Goal: Task Accomplishment & Management: Manage account settings

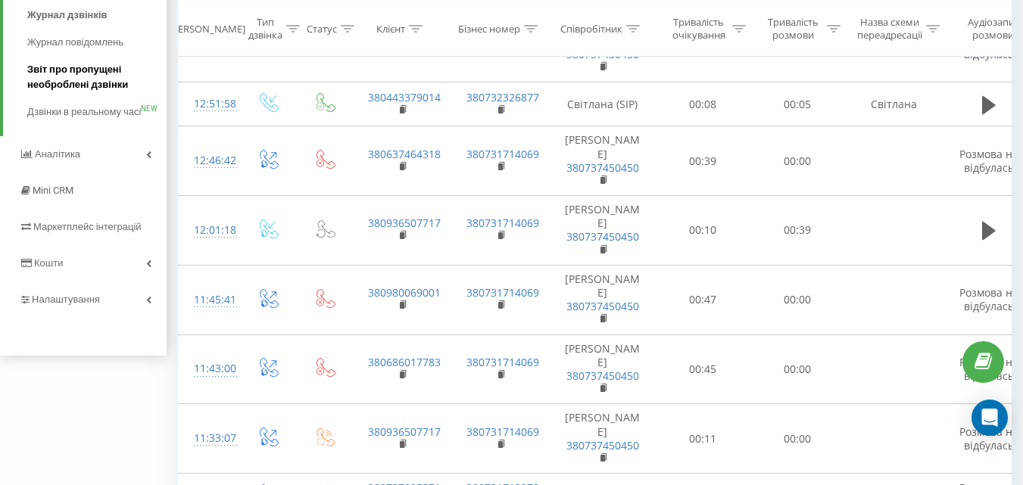
scroll to position [212, 0]
click at [151, 305] on icon at bounding box center [148, 302] width 5 height 8
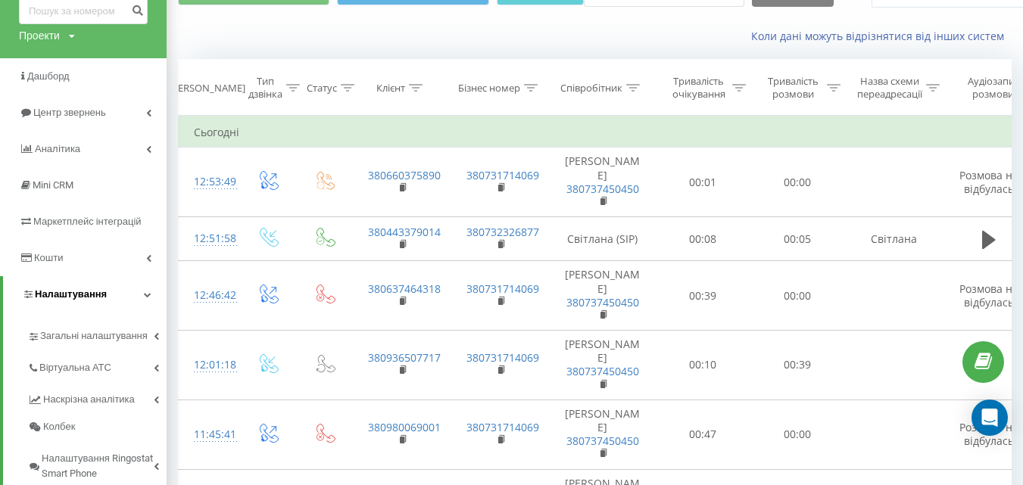
scroll to position [57, 0]
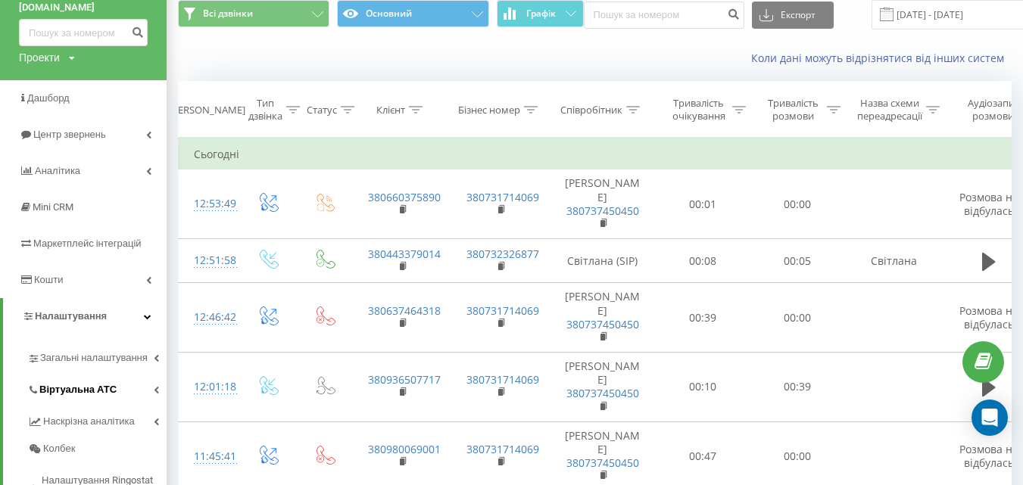
click at [159, 389] on link "Віртуальна АТС" at bounding box center [96, 388] width 139 height 32
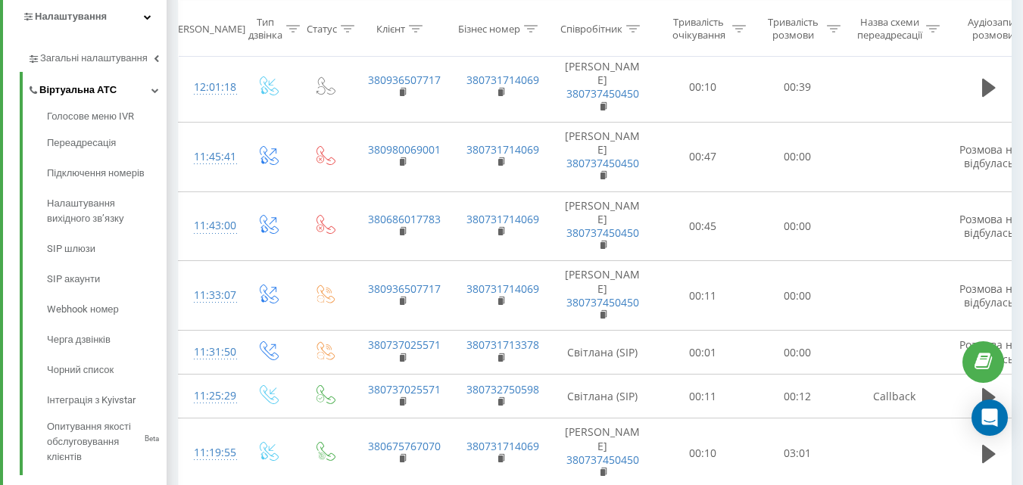
scroll to position [360, 0]
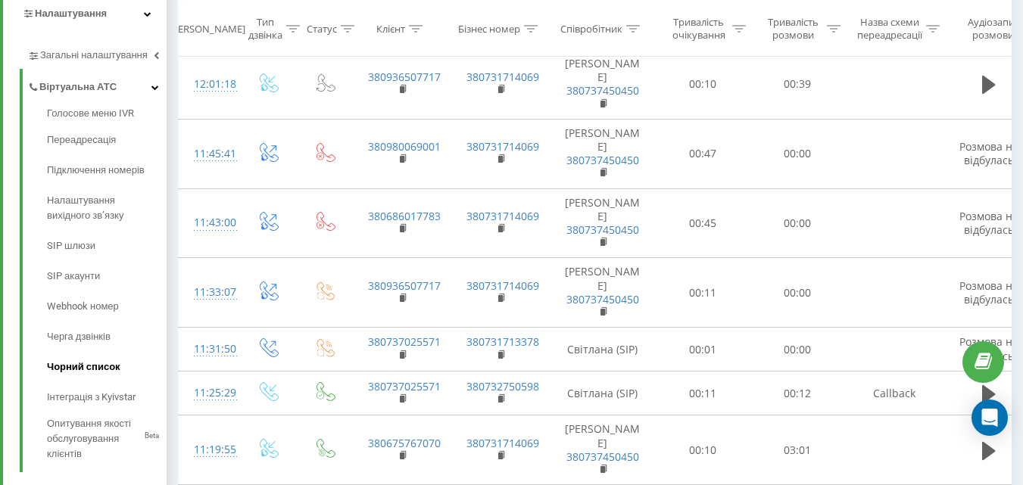
click at [122, 368] on link "Чорний список" at bounding box center [107, 367] width 120 height 30
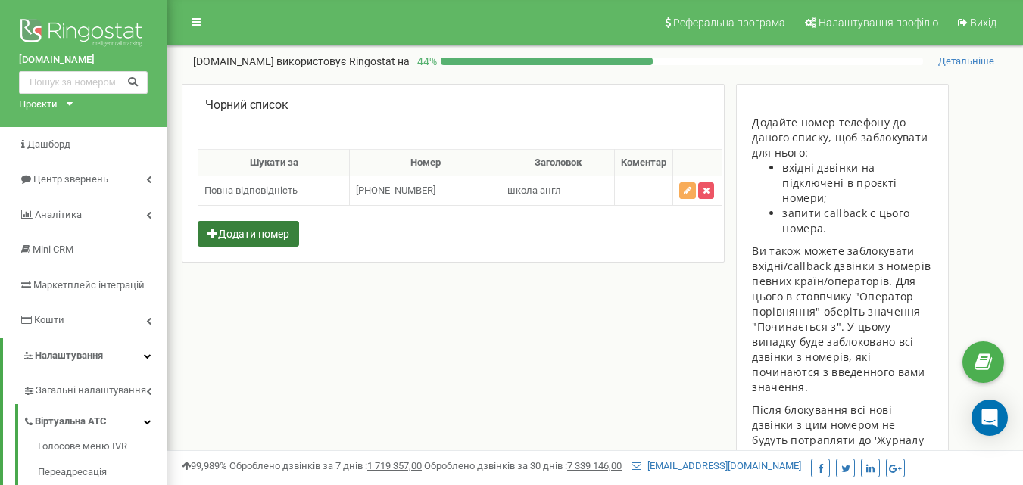
click at [263, 228] on button "Додати номер" at bounding box center [248, 234] width 101 height 26
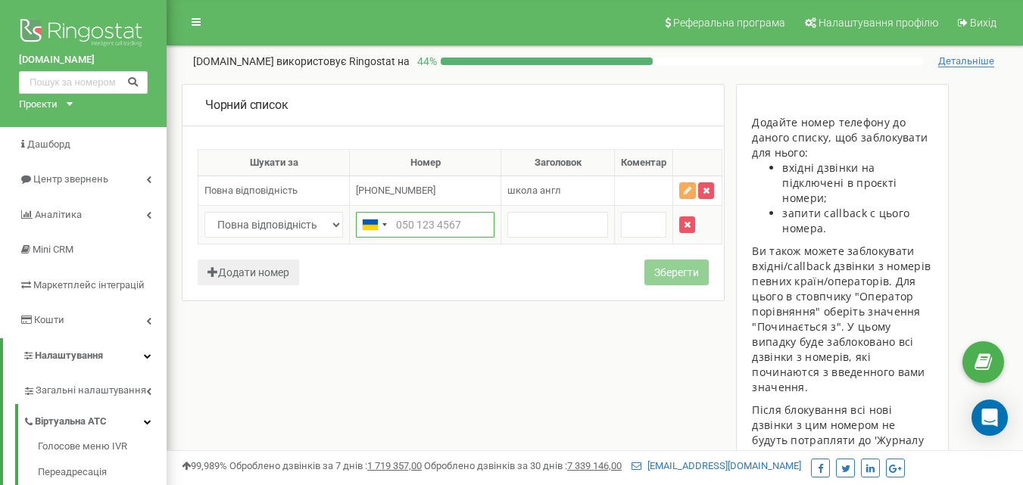
click at [444, 228] on input "text" at bounding box center [425, 225] width 139 height 26
type input "0"
type input "0443379014"
click at [552, 228] on input "text" at bounding box center [557, 225] width 101 height 26
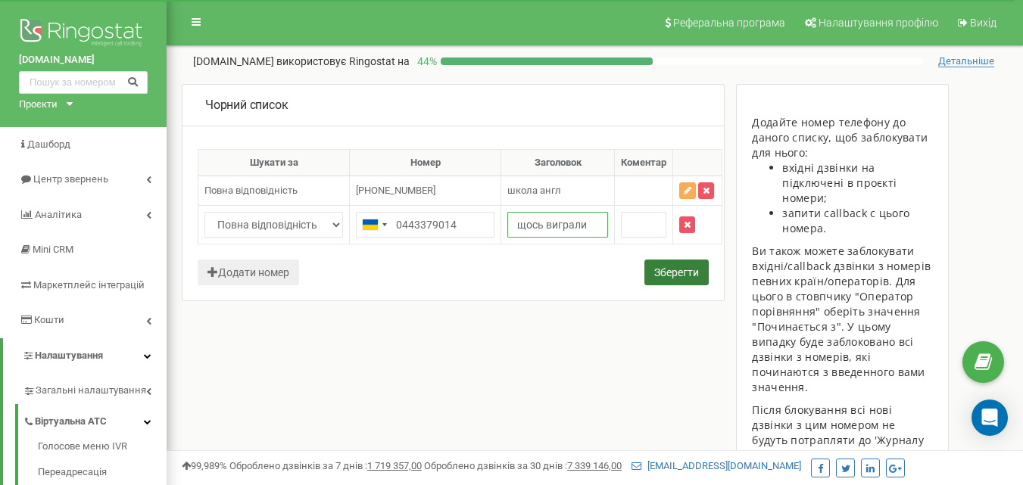
type input "щось виграли"
click at [662, 271] on button "Зберегти" at bounding box center [676, 273] width 64 height 26
type input "+380443379014"
click at [677, 284] on button "Зберегти" at bounding box center [676, 273] width 64 height 26
click at [672, 276] on button "Зберегти" at bounding box center [676, 273] width 64 height 26
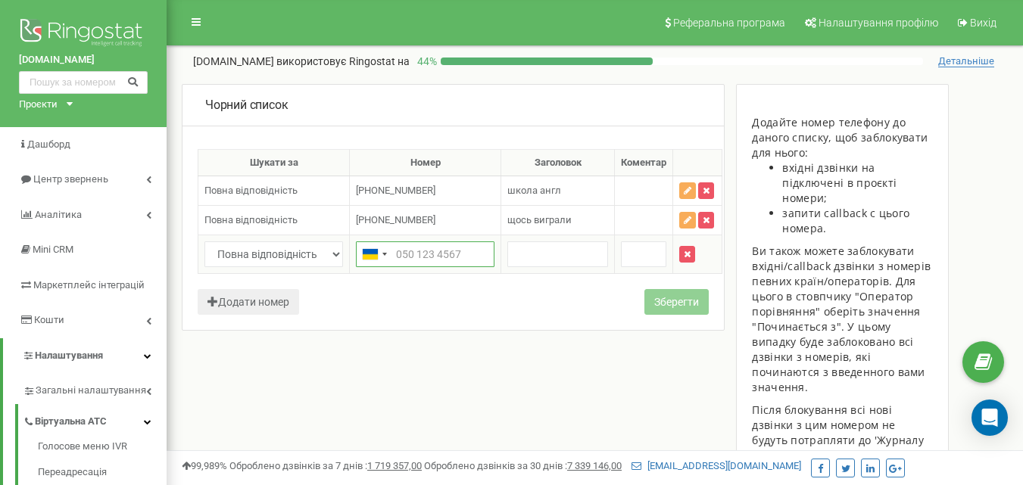
click at [400, 262] on input "text" at bounding box center [425, 254] width 139 height 26
type input "0"
type input "380737025571"
click at [567, 263] on input "text" at bounding box center [557, 254] width 101 height 26
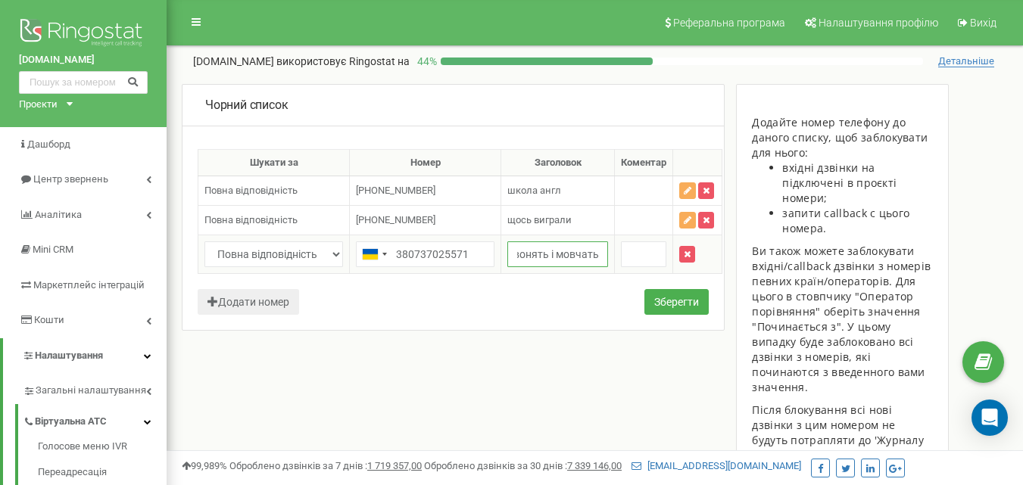
type input "дзвонять і мовчать"
click at [625, 260] on input "text" at bounding box center [643, 254] width 45 height 26
type input "в гетконтакт як спам"
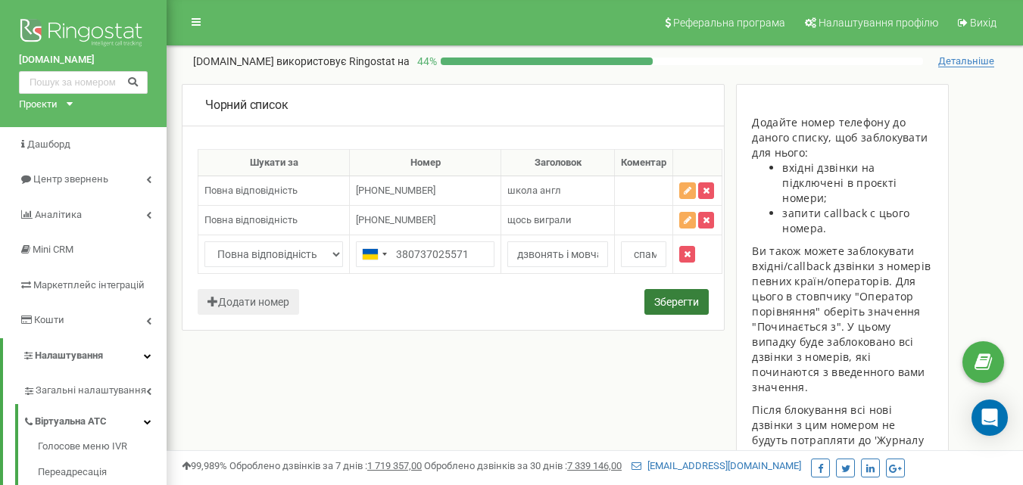
scroll to position [0, 0]
click at [680, 298] on button "Зберегти" at bounding box center [676, 302] width 64 height 26
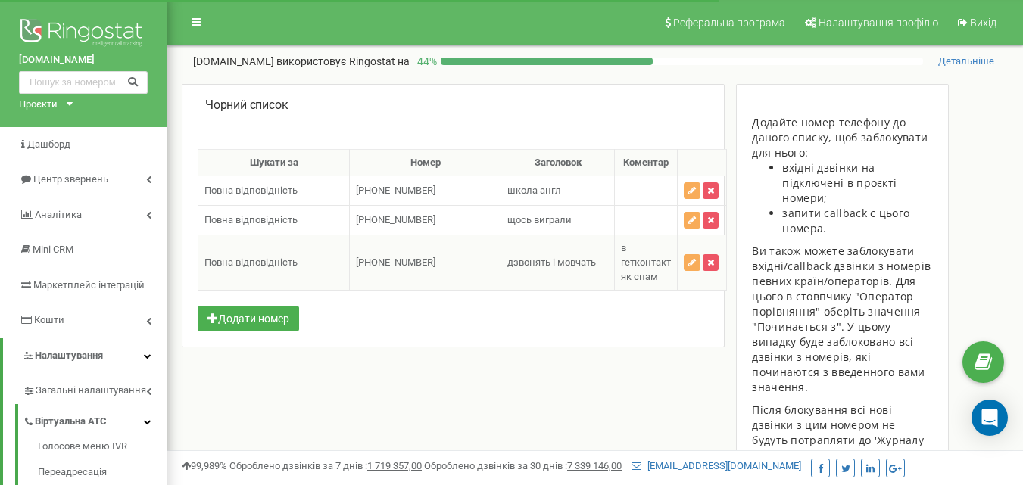
click at [377, 265] on span "[PHONE_NUMBER]" at bounding box center [395, 262] width 79 height 11
click at [396, 218] on span "+380443379014" at bounding box center [395, 219] width 79 height 11
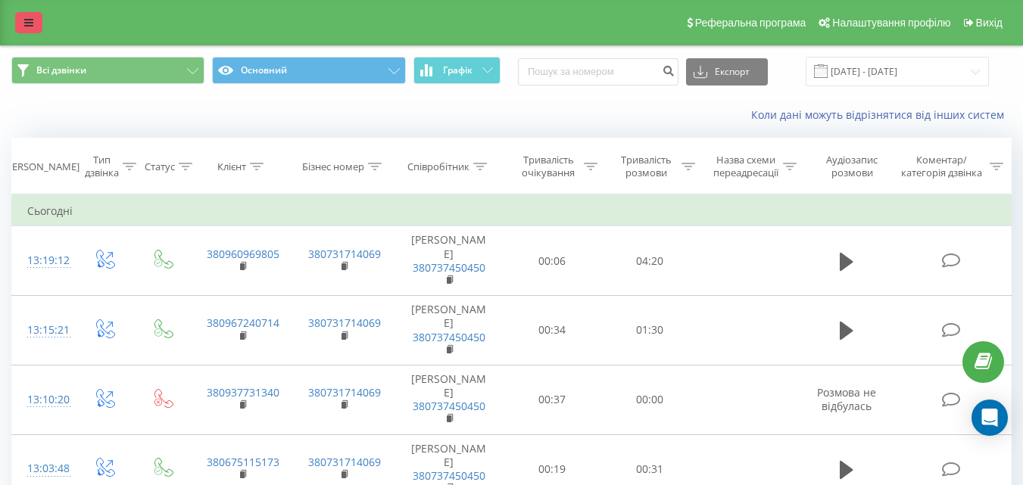
click at [28, 30] on link at bounding box center [28, 22] width 27 height 21
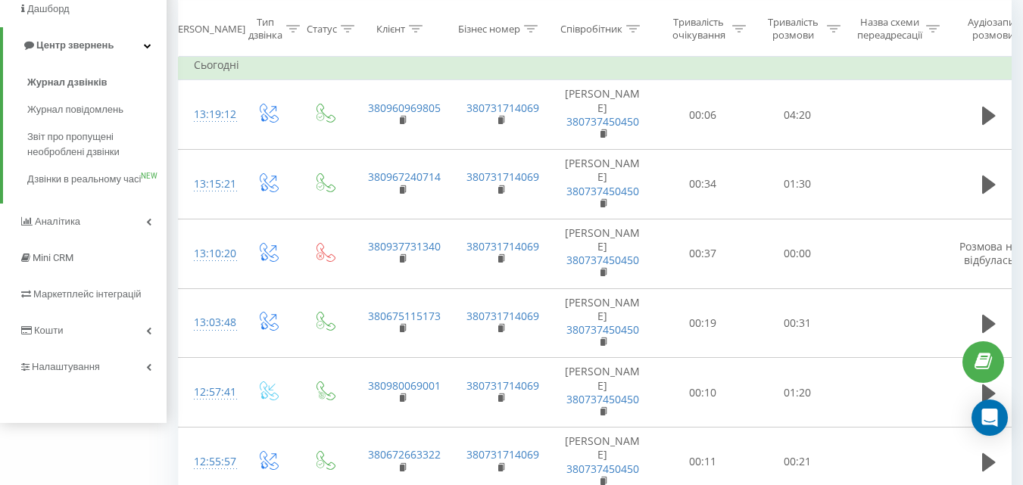
scroll to position [143, 0]
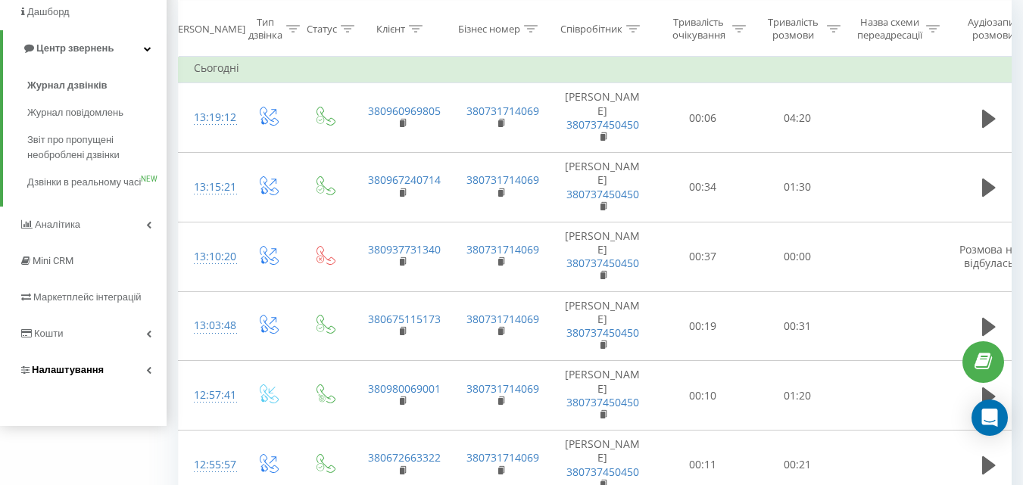
click at [150, 374] on icon at bounding box center [148, 370] width 5 height 8
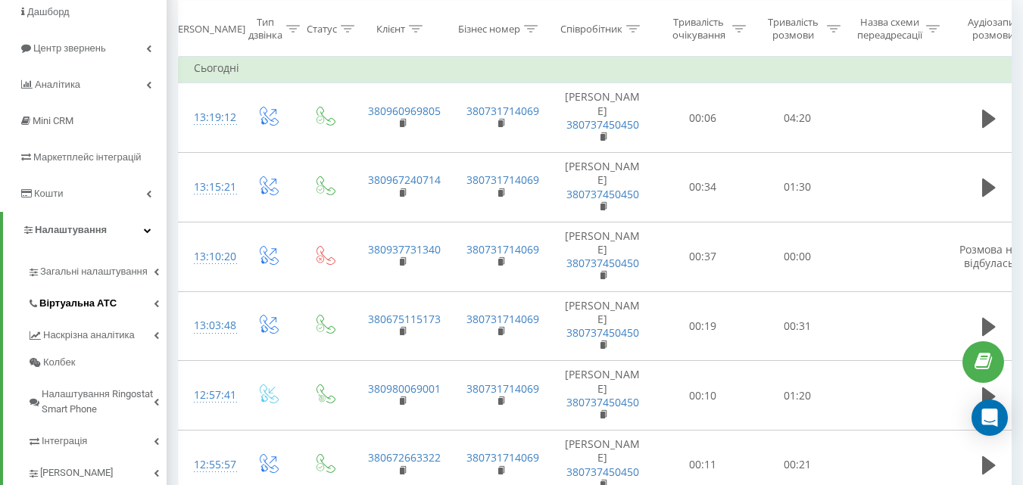
click at [98, 298] on span "Віртуальна АТС" at bounding box center [77, 303] width 77 height 15
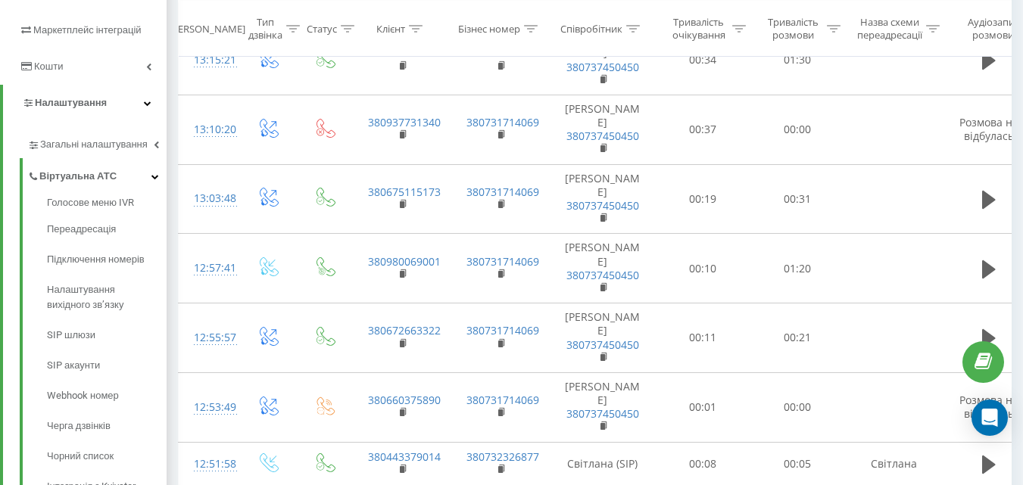
scroll to position [312, 0]
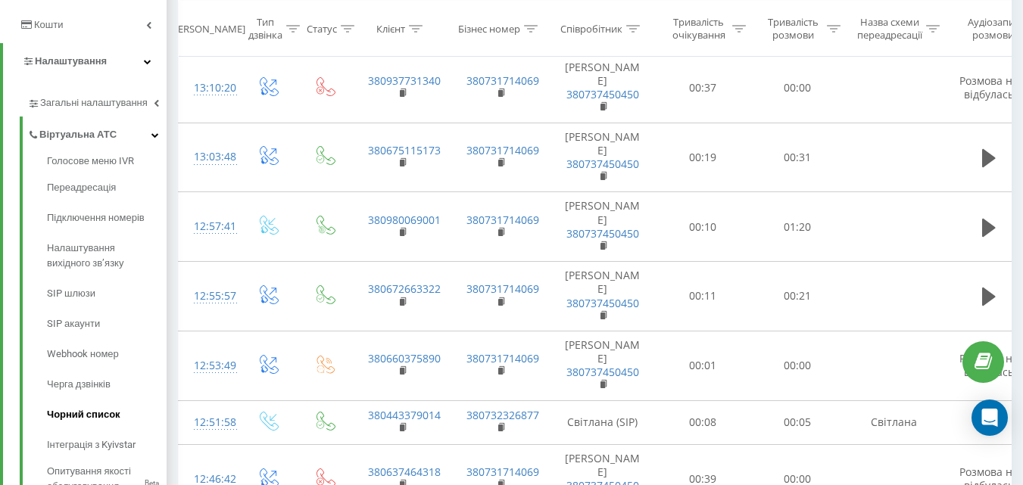
click at [86, 409] on span "Чорний список" at bounding box center [83, 414] width 73 height 15
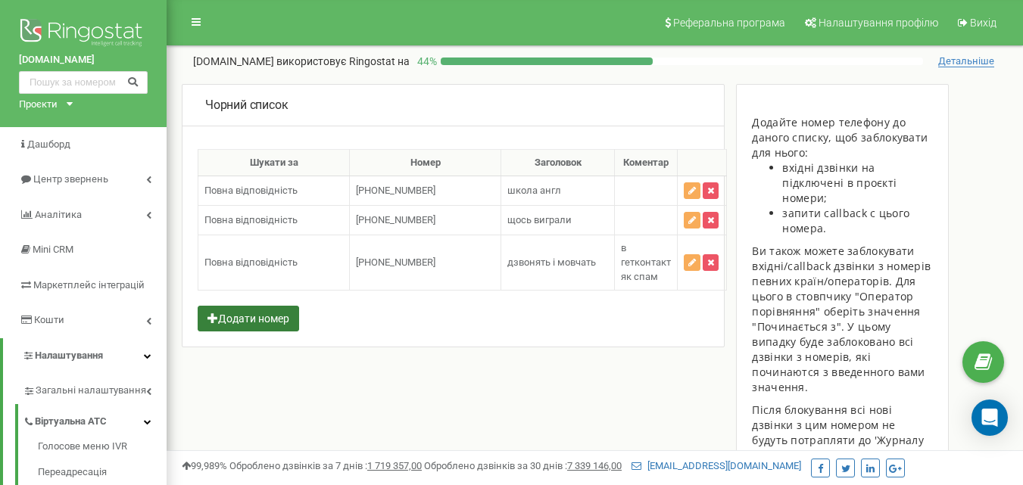
click at [241, 322] on button "Додати номер" at bounding box center [248, 319] width 101 height 26
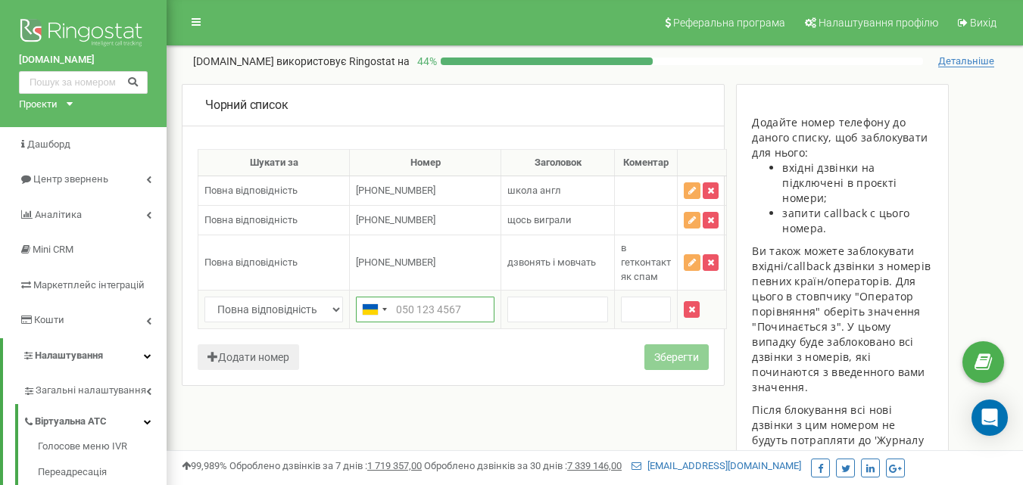
click at [435, 315] on input "text" at bounding box center [425, 310] width 139 height 26
paste input "380739029127"
type input "380739029127"
click at [531, 307] on input "text" at bounding box center [557, 310] width 101 height 26
type input "виграш"
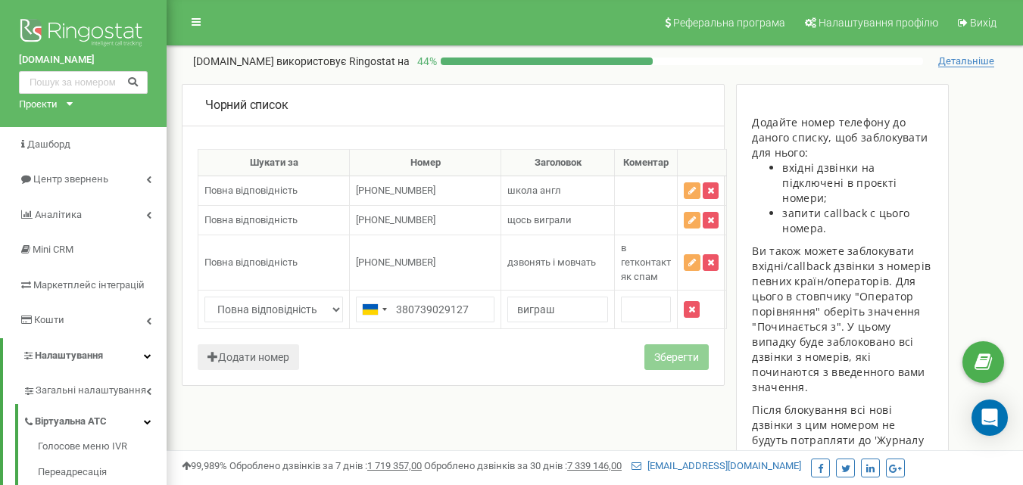
click at [585, 342] on form "Шукати за Номер Заголовок Коментар 129122 Повна відповідність Повна відповідніс…" at bounding box center [453, 267] width 511 height 236
click at [575, 308] on input "виграш" at bounding box center [557, 310] width 101 height 26
click at [691, 304] on button "button" at bounding box center [692, 309] width 16 height 17
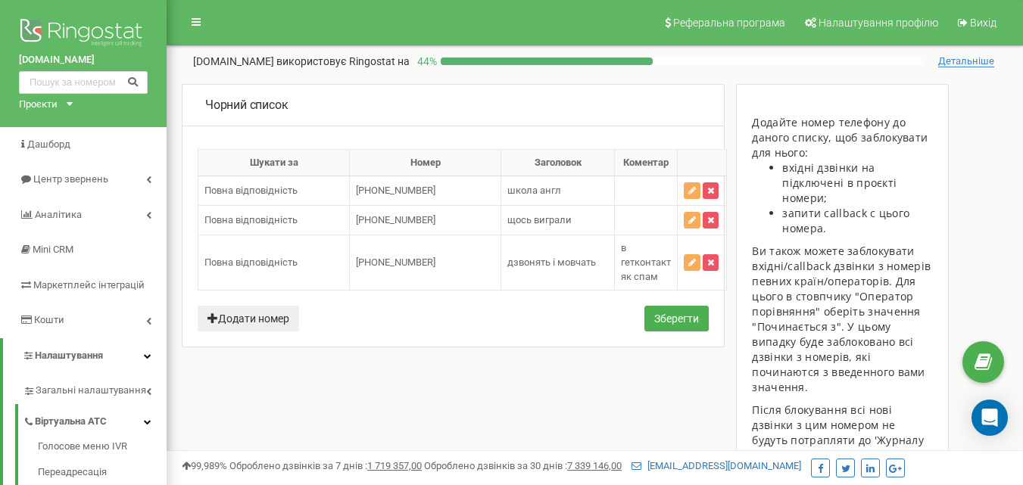
click at [254, 310] on button "Додати номер" at bounding box center [248, 319] width 101 height 26
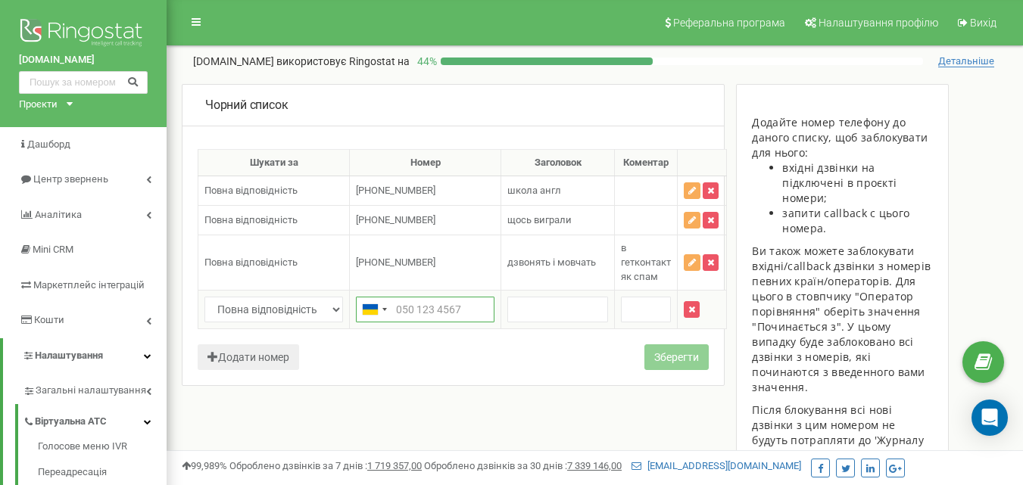
click at [436, 301] on input "text" at bounding box center [425, 310] width 139 height 26
paste input "380739029127"
type input "380739029127"
click at [541, 310] on input "text" at bounding box center [557, 310] width 101 height 26
type input "виграш"
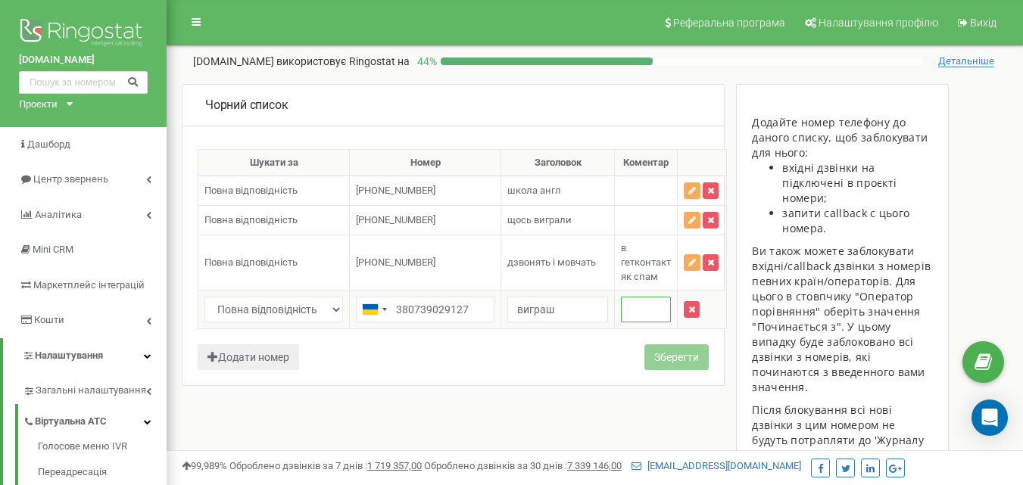
click at [643, 314] on input "text" at bounding box center [646, 310] width 50 height 26
click at [663, 316] on input "каа" at bounding box center [646, 310] width 50 height 26
type input "к"
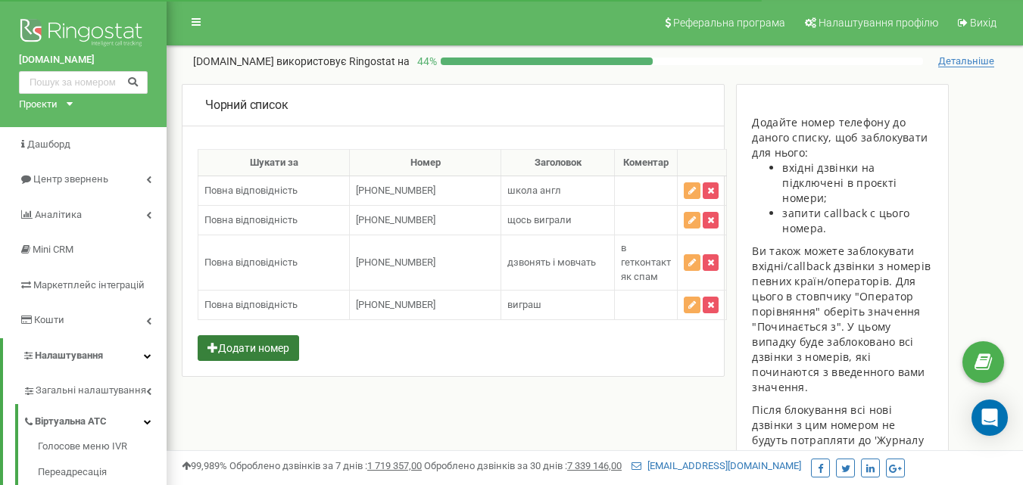
click at [248, 347] on button "Додати номер" at bounding box center [248, 348] width 101 height 26
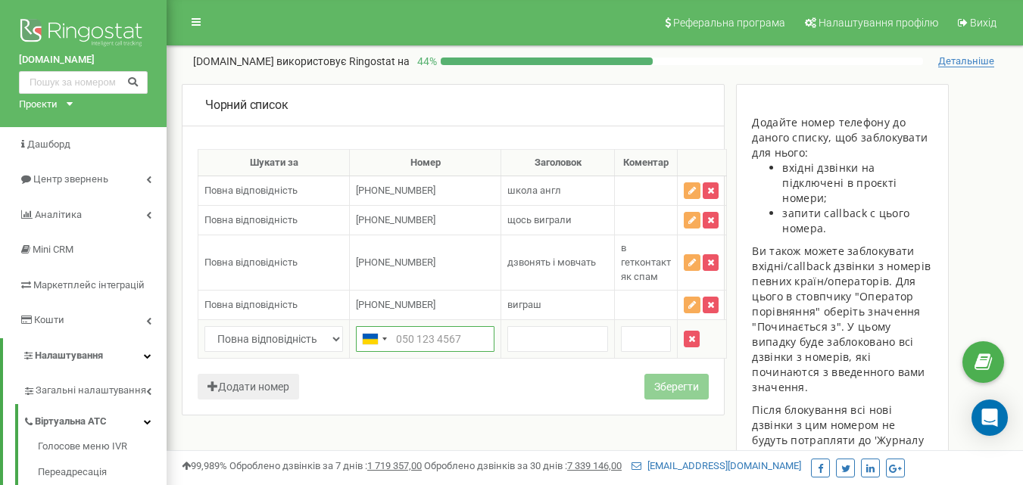
click at [405, 341] on input "text" at bounding box center [425, 339] width 139 height 26
paste input "380442328214"
click at [399, 344] on input "380442328214" at bounding box center [425, 339] width 139 height 26
type input "[PHONE_NUMBER]"
click at [537, 327] on input "text" at bounding box center [557, 339] width 101 height 26
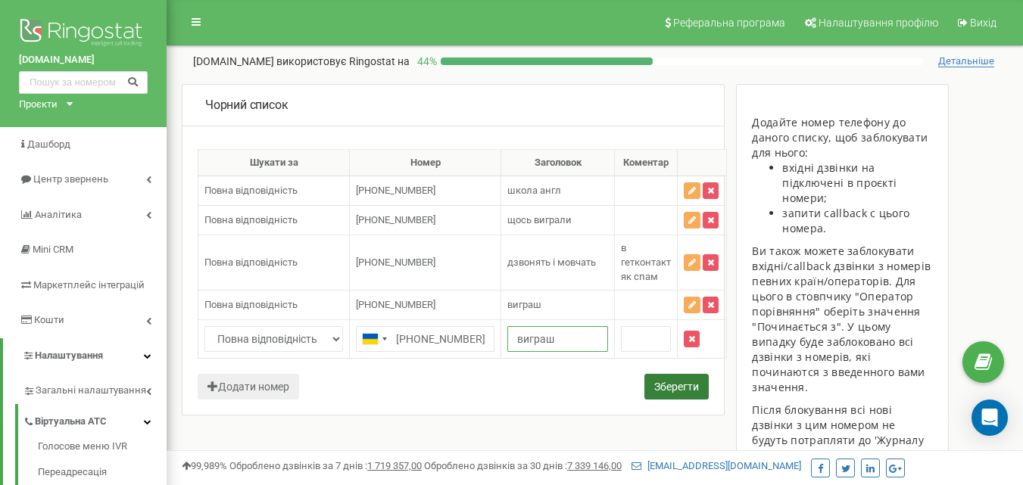
type input "виграш"
click at [685, 381] on button "Зберегти" at bounding box center [676, 387] width 64 height 26
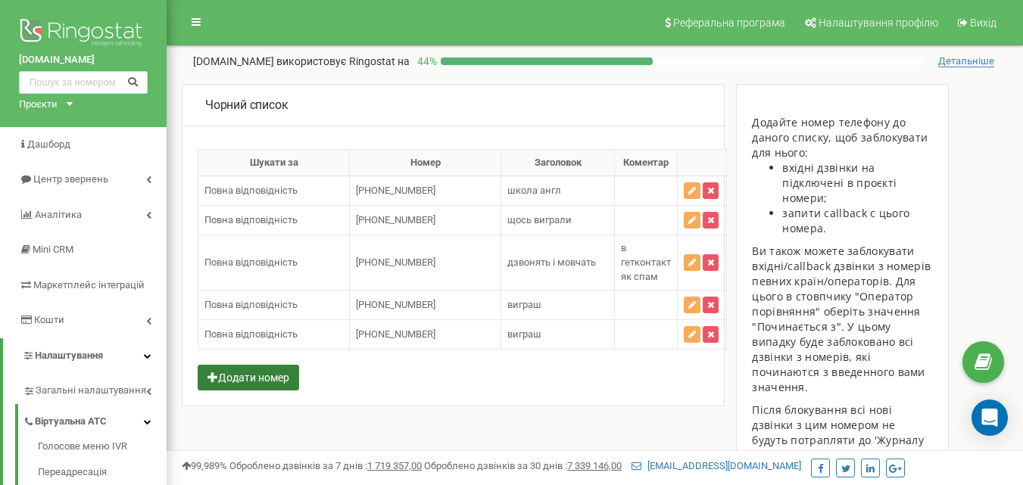
click at [255, 385] on button "Додати номер" at bounding box center [248, 378] width 101 height 26
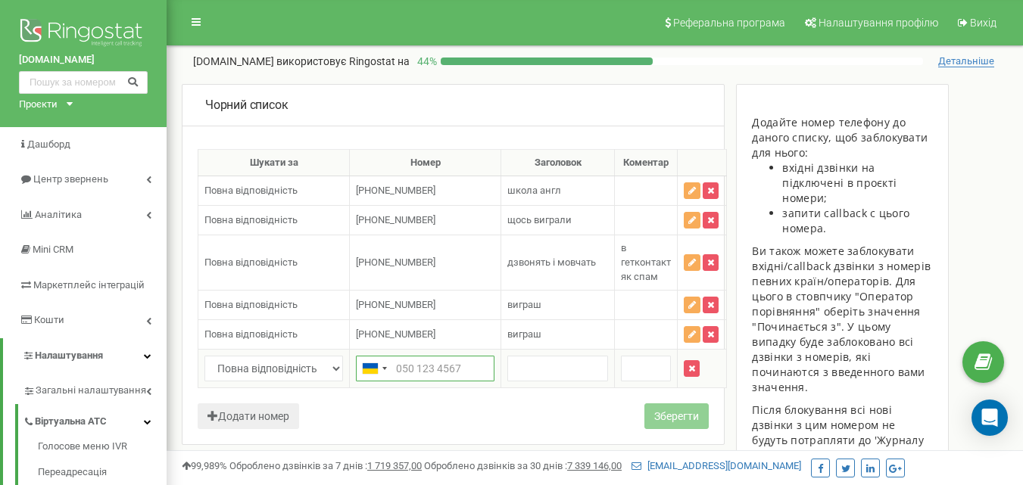
click at [437, 376] on input "text" at bounding box center [425, 369] width 139 height 26
paste input "380733728198"
click at [395, 370] on input "380733728198" at bounding box center [425, 369] width 139 height 26
type input "[PHONE_NUMBER]"
click at [517, 370] on input "text" at bounding box center [557, 369] width 101 height 26
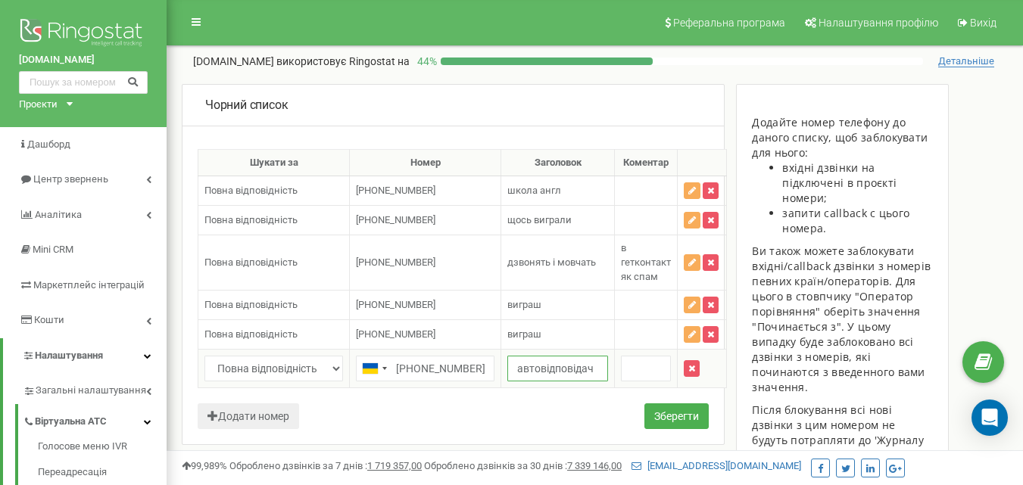
type input "автовідповідач"
click at [650, 363] on input "text" at bounding box center [646, 369] width 50 height 26
type input "юрид. компанія"
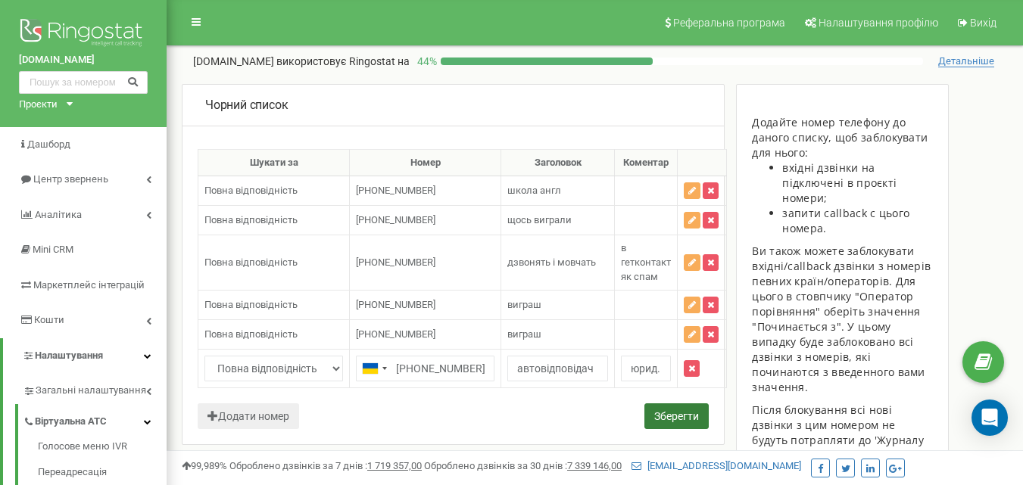
click at [683, 415] on button "Зберегти" at bounding box center [676, 416] width 64 height 26
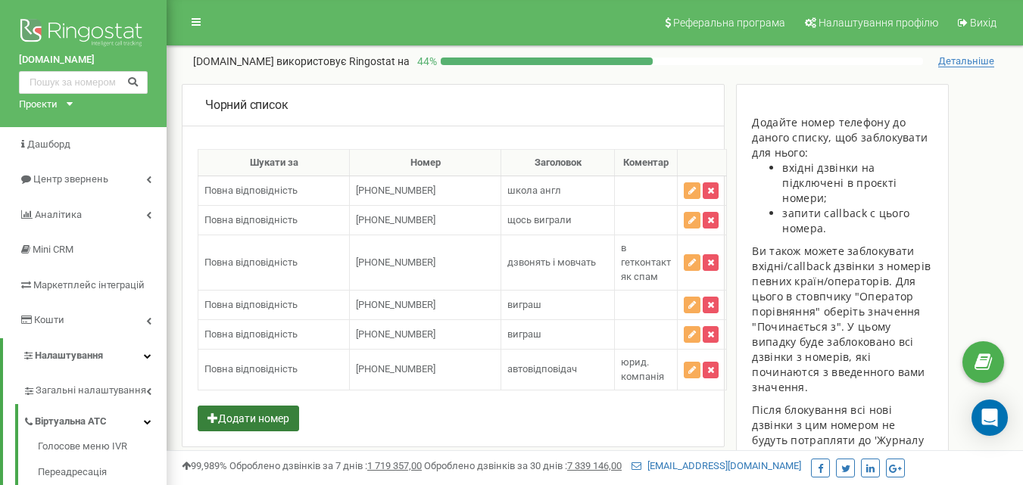
click at [244, 416] on button "Додати номер" at bounding box center [248, 419] width 101 height 26
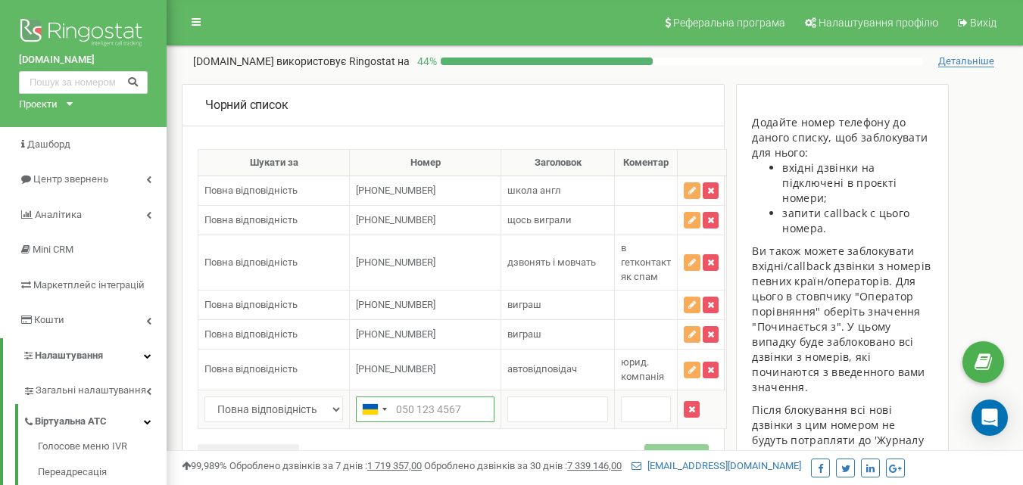
click at [416, 413] on input "text" at bounding box center [425, 410] width 139 height 26
paste input "380443696823"
click at [396, 411] on input "380443696823" at bounding box center [425, 410] width 139 height 26
type input "[PHONE_NUMBER]"
click at [520, 410] on input "text" at bounding box center [557, 410] width 101 height 26
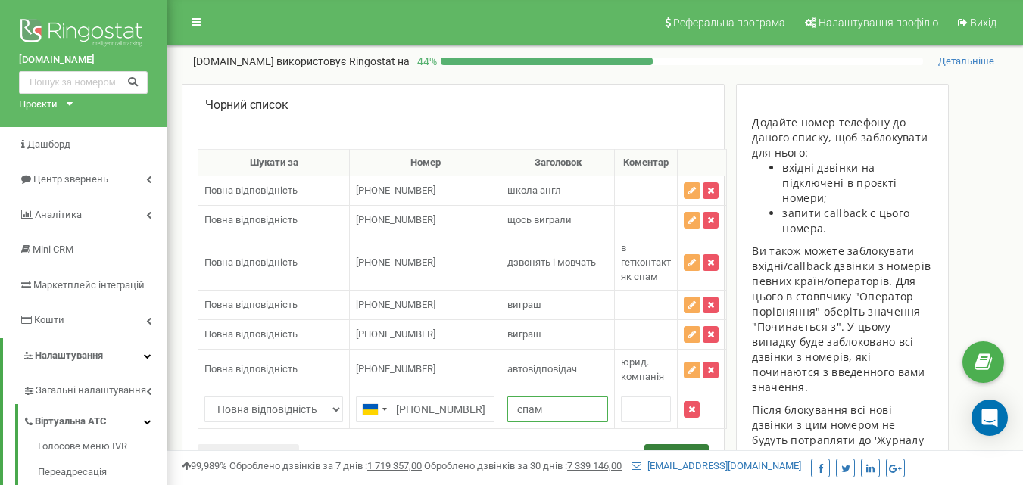
type input "спам"
click at [690, 447] on button "Зберегти" at bounding box center [676, 457] width 64 height 26
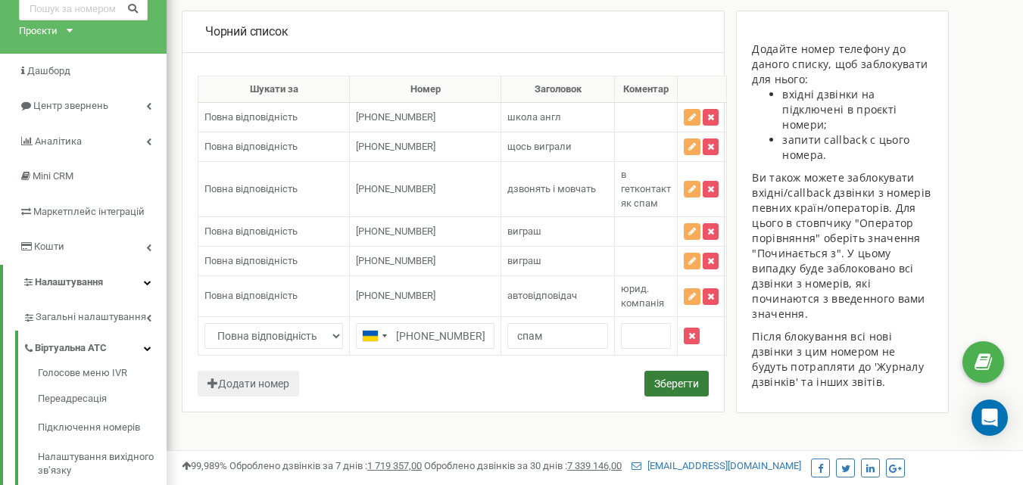
scroll to position [83, 0]
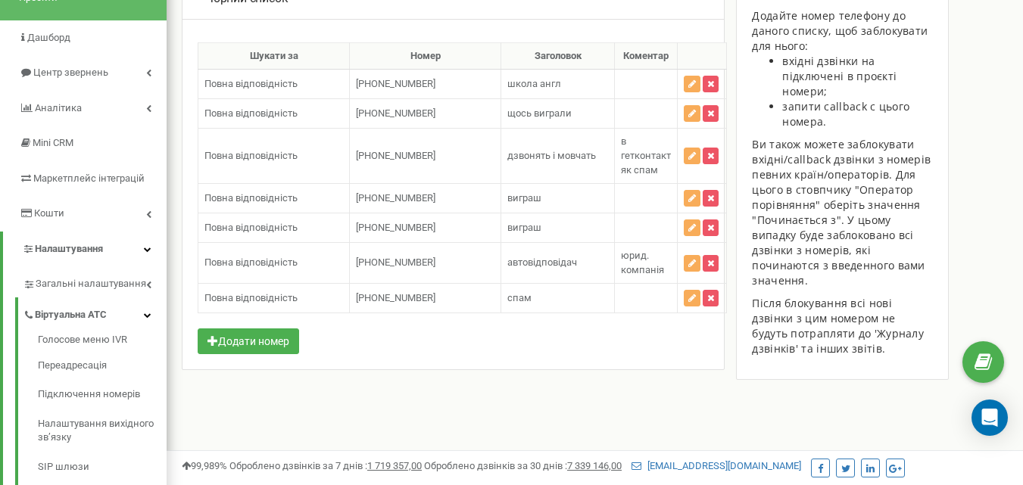
scroll to position [114, 0]
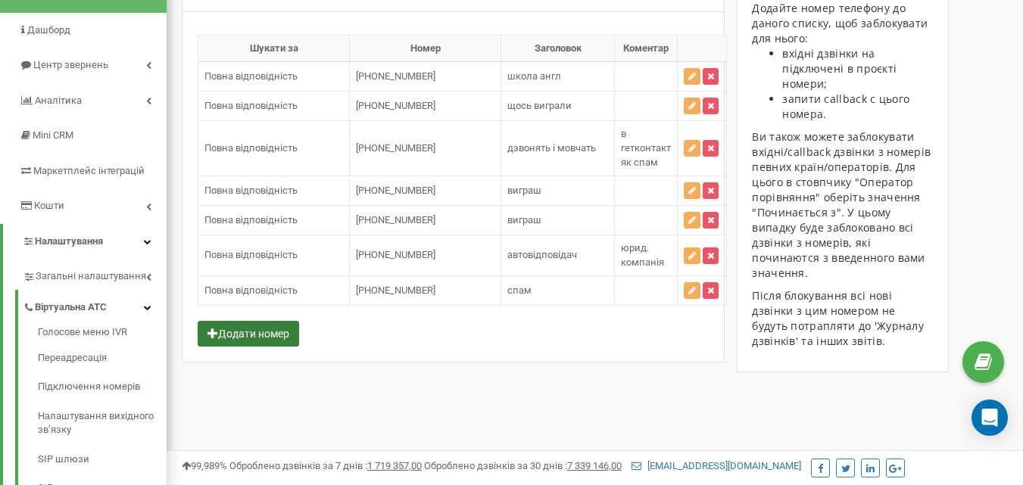
click at [264, 331] on button "Додати номер" at bounding box center [248, 334] width 101 height 26
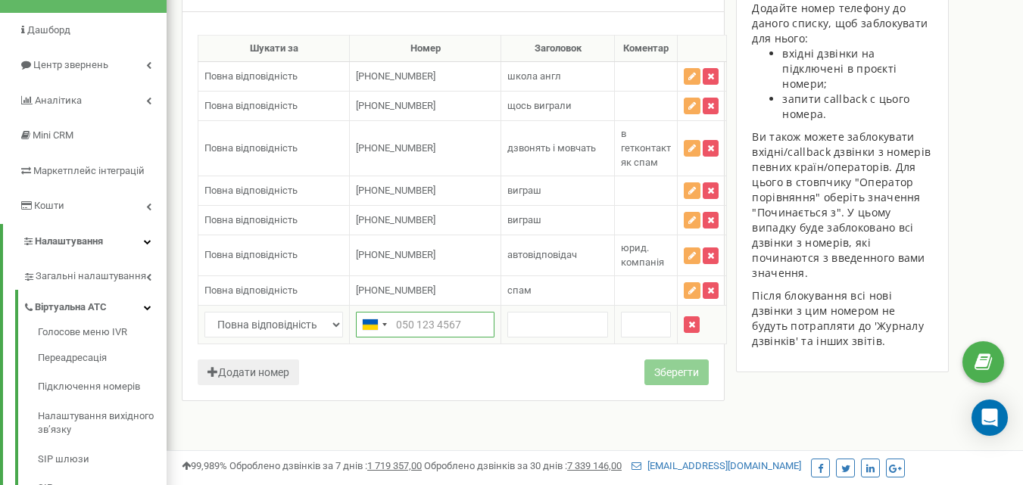
click at [423, 323] on input "text" at bounding box center [425, 325] width 139 height 26
paste input "380732083065"
click at [396, 322] on input "380732083065" at bounding box center [425, 325] width 139 height 26
type input "[PHONE_NUMBER]"
click at [527, 322] on input "text" at bounding box center [557, 325] width 101 height 26
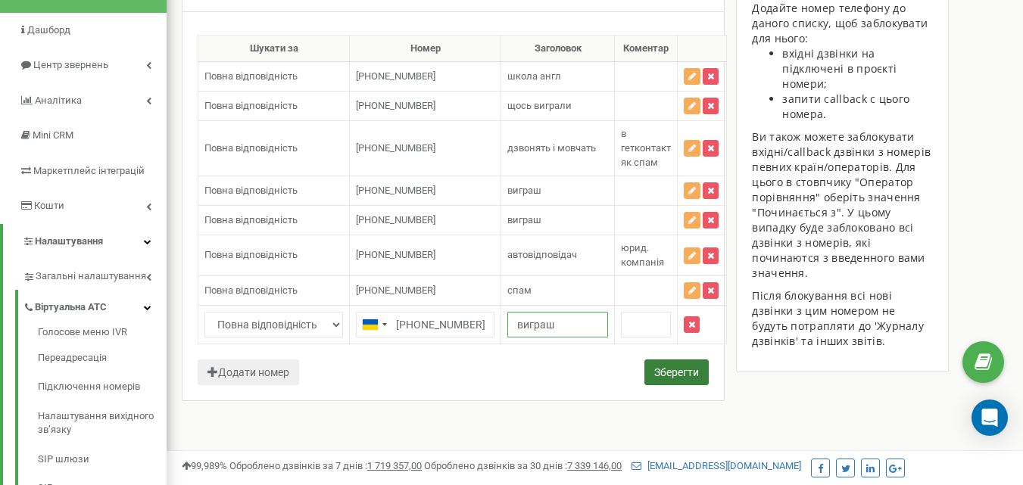
type input "виграш"
click at [686, 371] on button "Зберегти" at bounding box center [676, 373] width 64 height 26
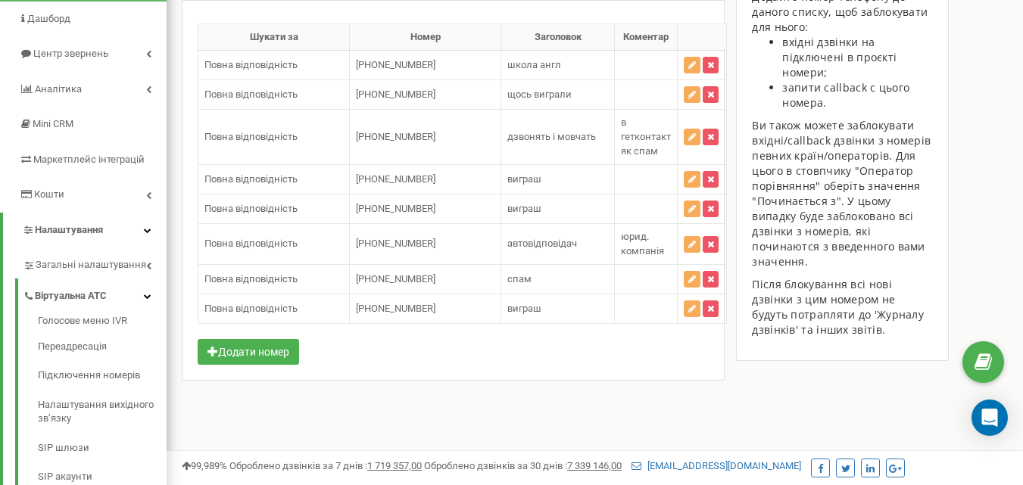
scroll to position [128, 0]
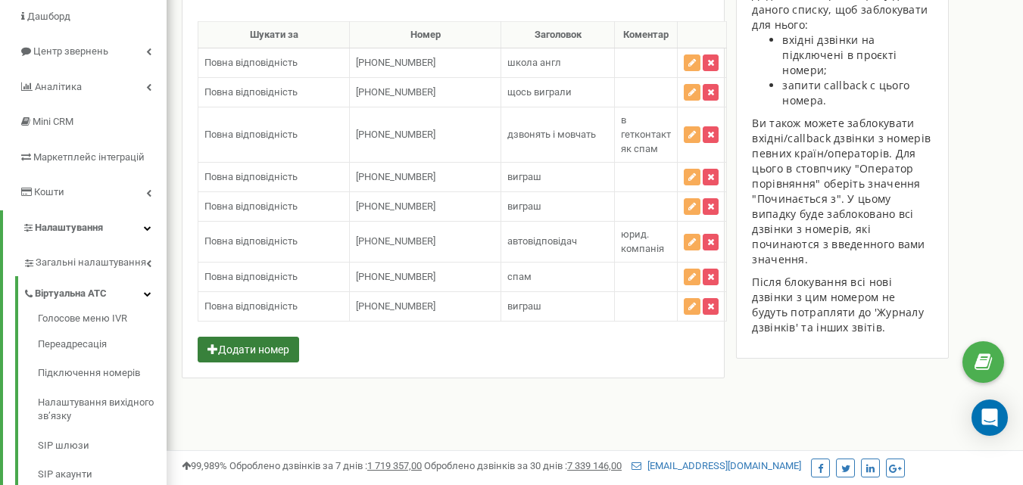
click at [276, 350] on button "Додати номер" at bounding box center [248, 350] width 101 height 26
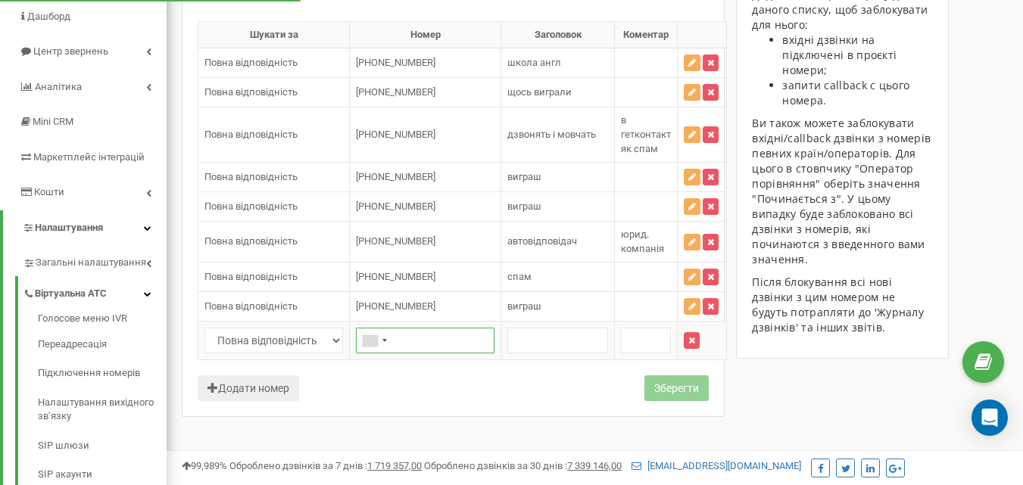
click at [404, 342] on input "text" at bounding box center [425, 341] width 139 height 26
paste input "380442328224"
click at [397, 340] on input "380442328224" at bounding box center [425, 341] width 139 height 26
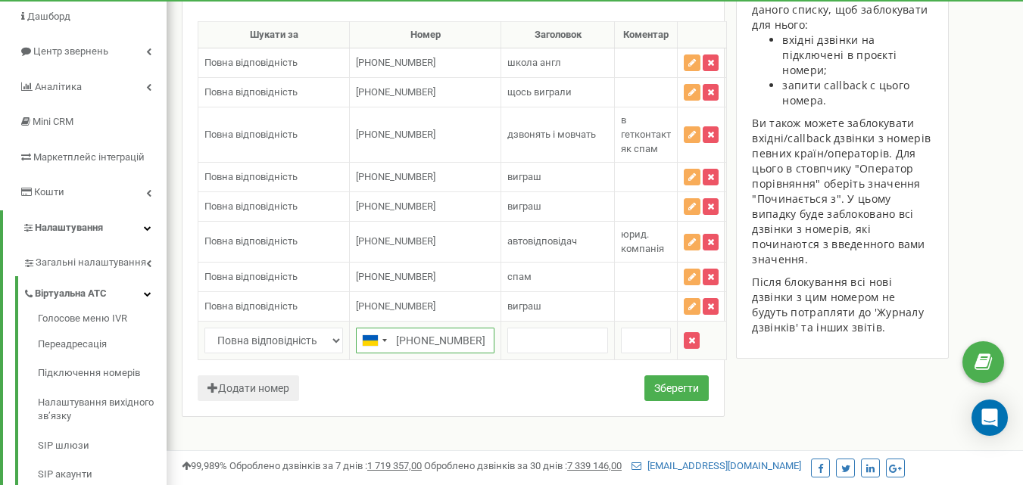
type input "+380442328224"
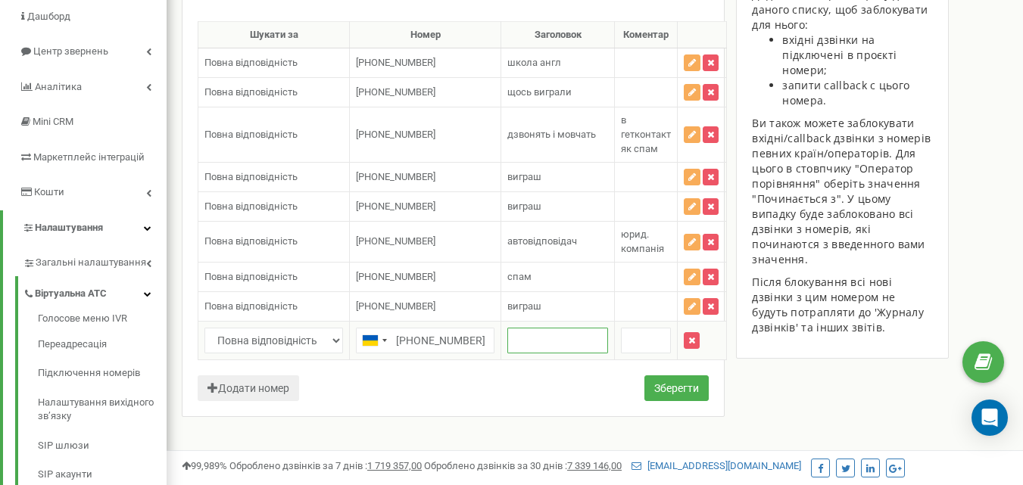
click at [561, 341] on input "text" at bounding box center [557, 341] width 101 height 26
type input "виграш"
click at [678, 393] on button "Зберегти" at bounding box center [676, 388] width 64 height 26
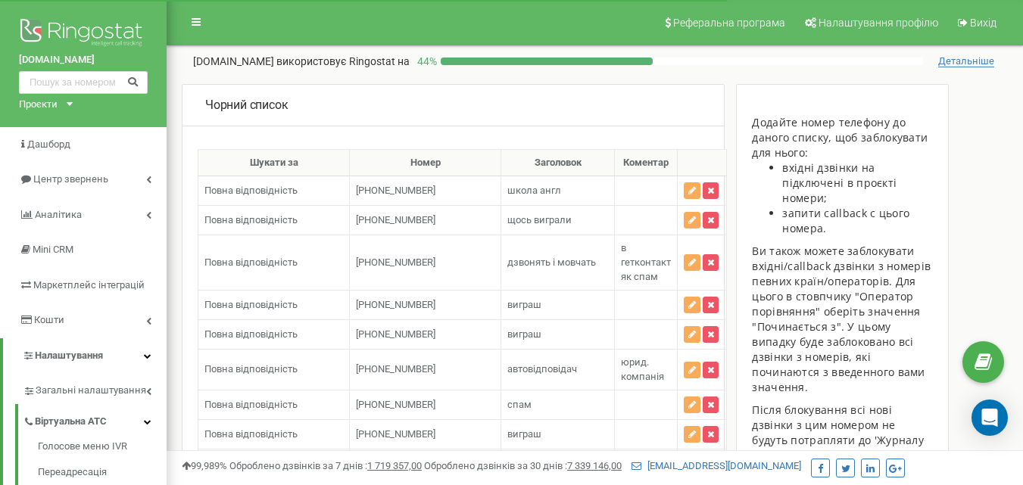
scroll to position [87, 0]
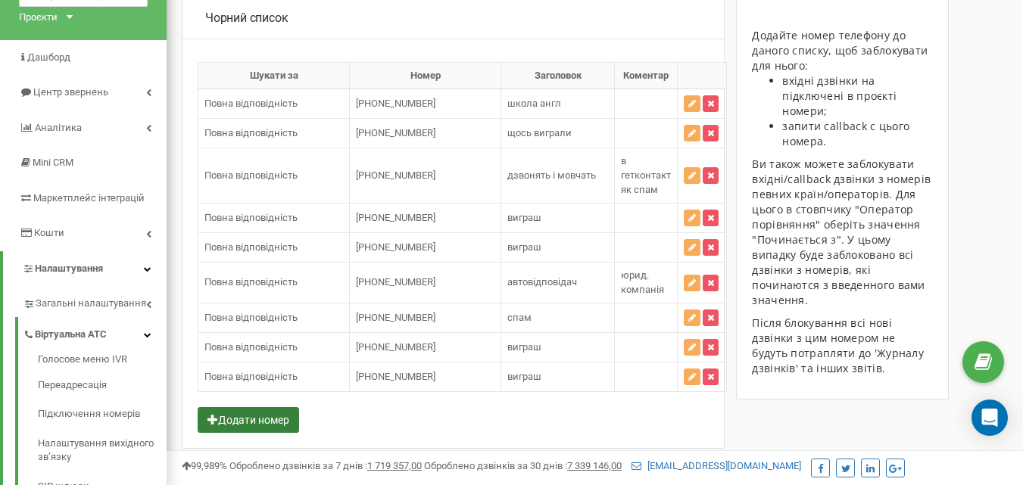
click at [265, 425] on button "Додати номер" at bounding box center [248, 420] width 101 height 26
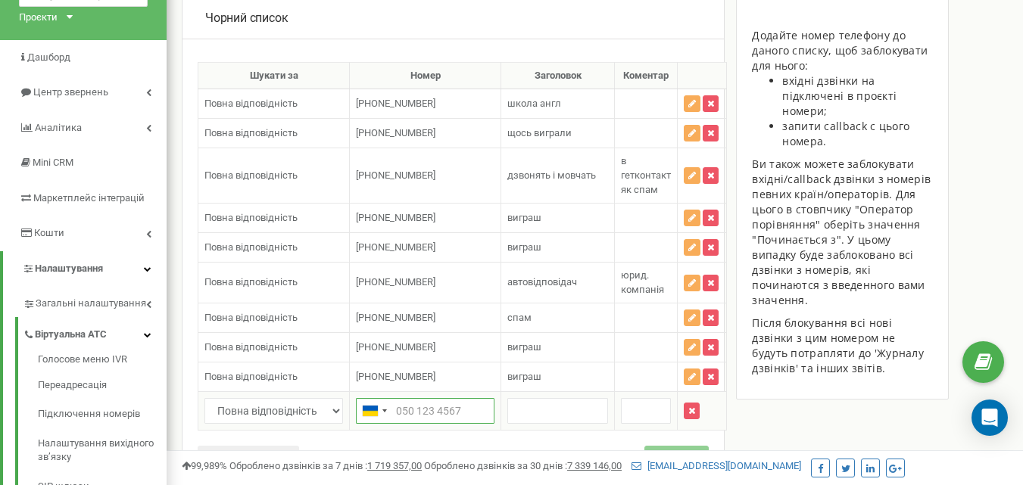
click at [413, 409] on input "text" at bounding box center [425, 411] width 139 height 26
paste input "380445780089"
click at [394, 410] on input "380445780089" at bounding box center [425, 411] width 139 height 26
type input "[PHONE_NUMBER]"
click at [535, 405] on input "text" at bounding box center [557, 411] width 101 height 26
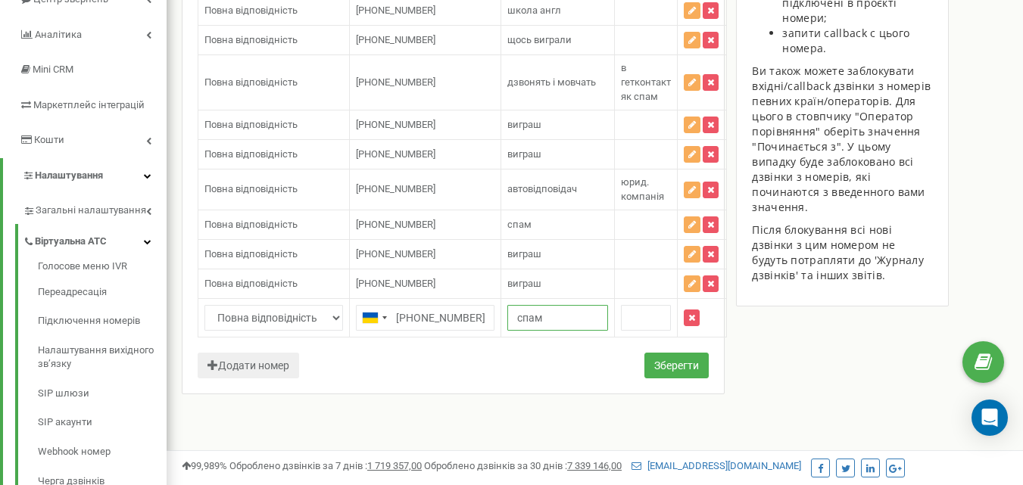
scroll to position [188, 0]
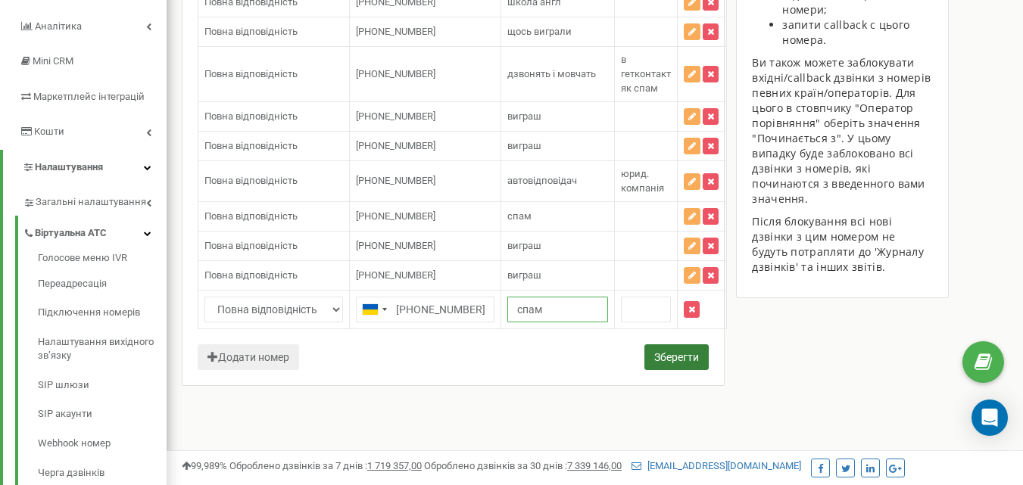
type input "спам"
click at [687, 361] on button "Зберегти" at bounding box center [676, 357] width 64 height 26
click at [684, 354] on button "Зберегти" at bounding box center [676, 357] width 64 height 26
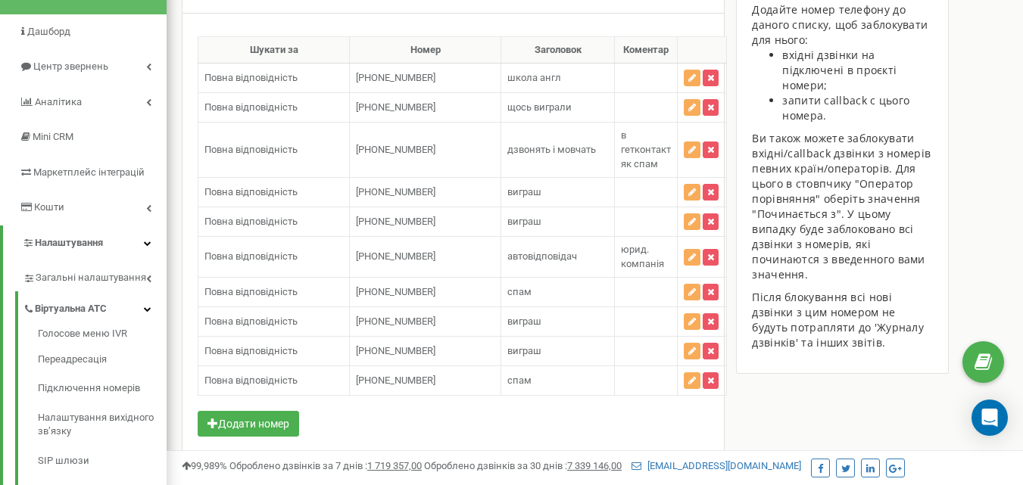
scroll to position [114, 0]
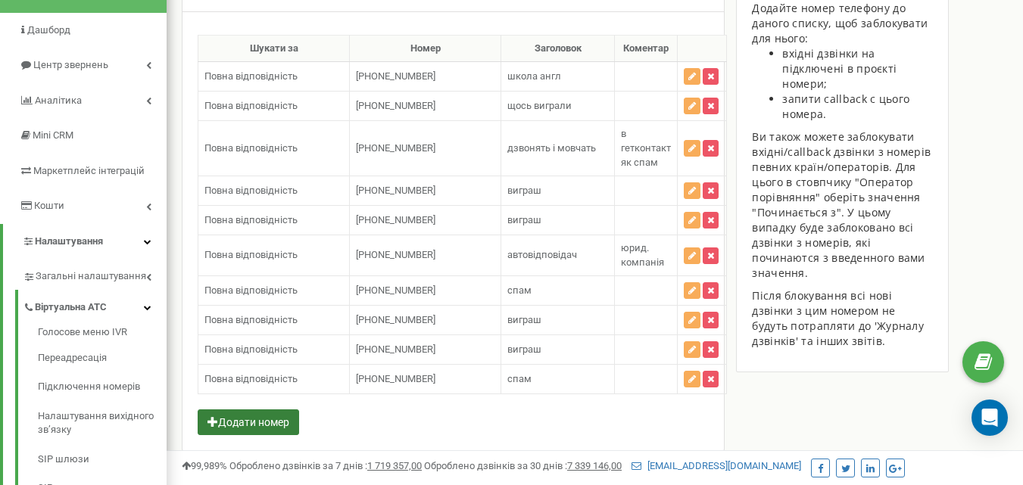
click at [268, 422] on button "Додати номер" at bounding box center [248, 423] width 101 height 26
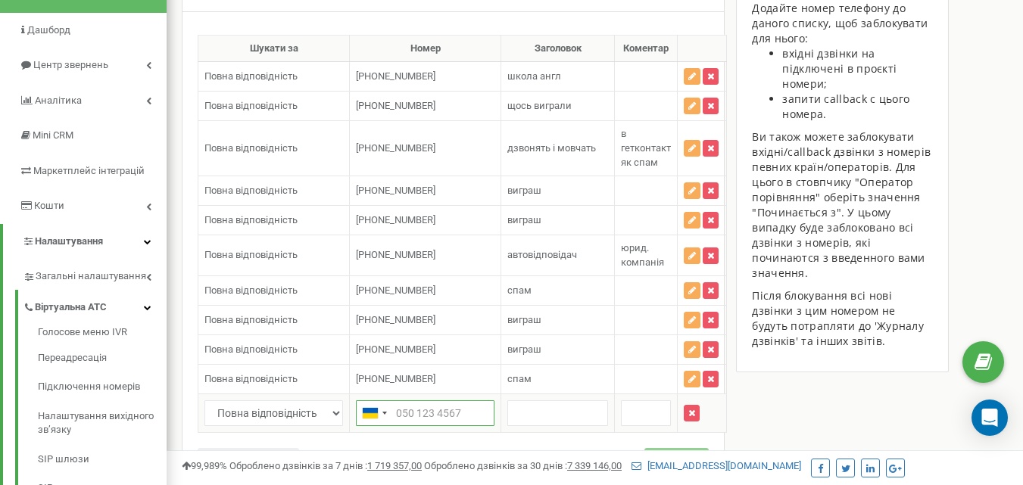
click at [410, 410] on input "text" at bounding box center [425, 413] width 139 height 26
paste input "380443696824"
click at [397, 415] on input "380443696824" at bounding box center [425, 413] width 139 height 26
type input "+380443696824"
click at [525, 402] on input "text" at bounding box center [557, 413] width 101 height 26
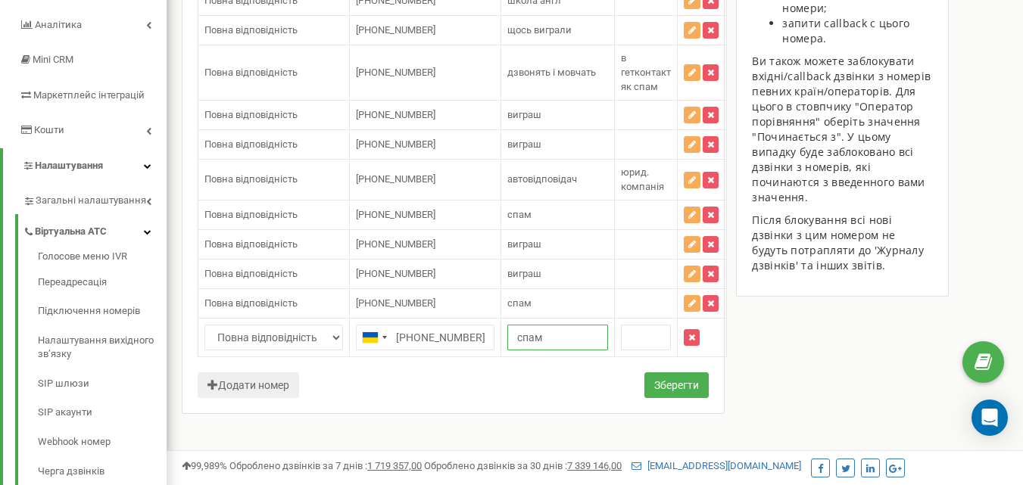
scroll to position [203, 0]
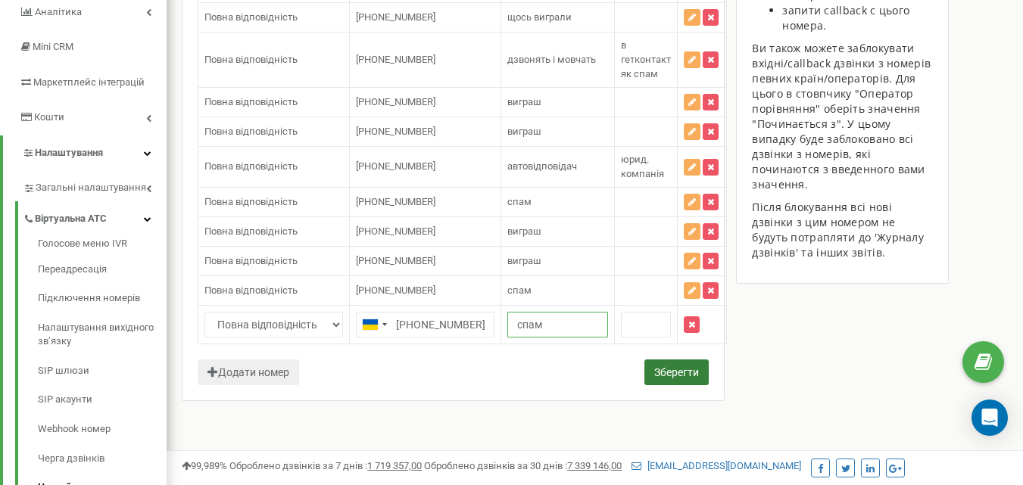
type input "спам"
click at [672, 379] on button "Зберегти" at bounding box center [676, 373] width 64 height 26
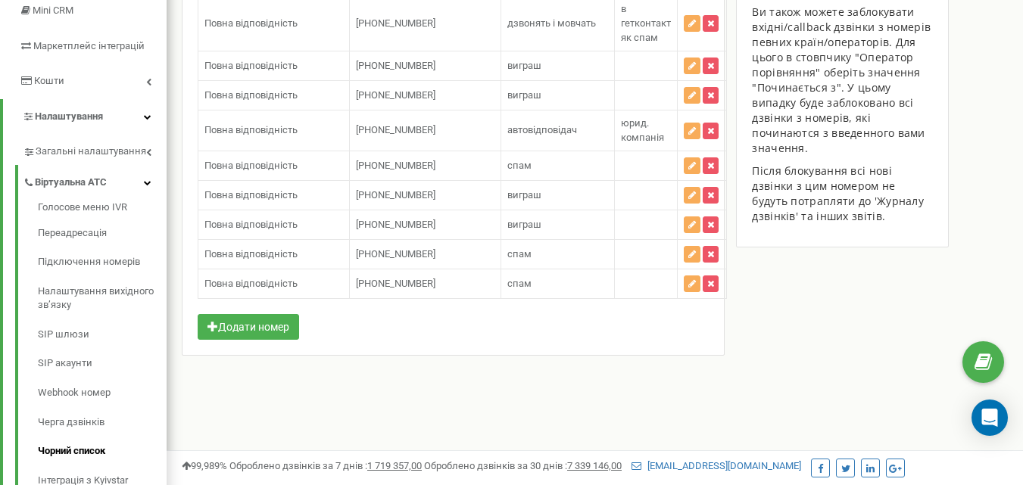
scroll to position [235, 0]
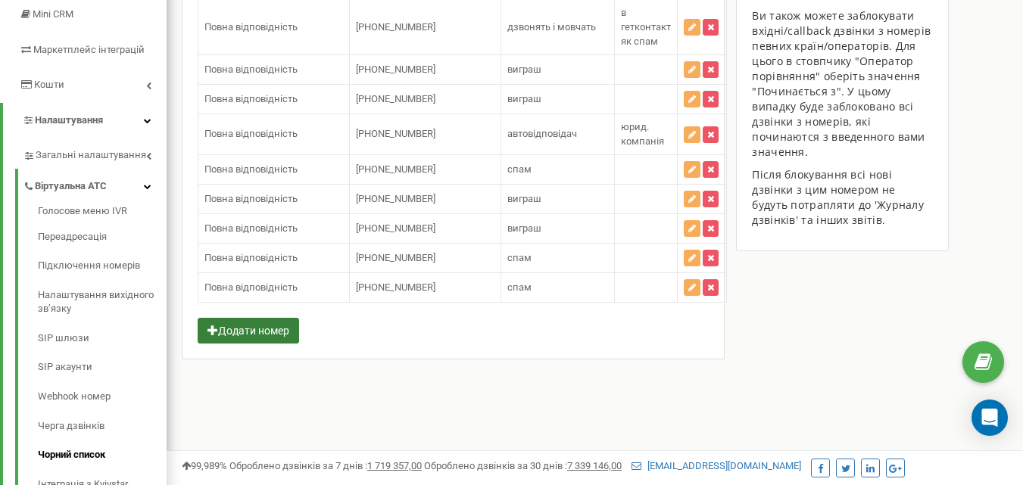
click at [242, 330] on button "Додати номер" at bounding box center [248, 331] width 101 height 26
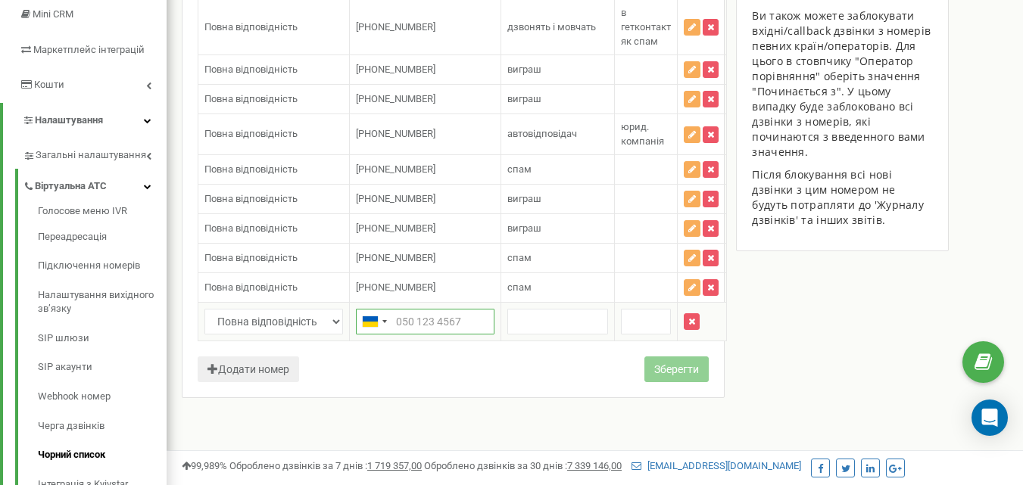
click at [407, 328] on input "text" at bounding box center [425, 322] width 139 height 26
paste input "380739730502"
click at [394, 319] on input "380739730502" at bounding box center [425, 322] width 139 height 26
type input "+380739730502"
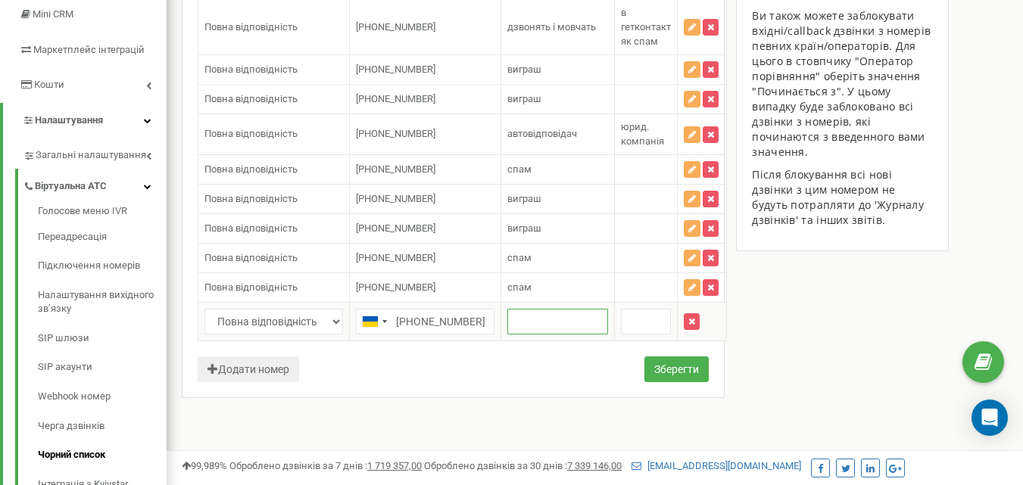
click at [528, 322] on input "text" at bounding box center [557, 322] width 101 height 26
type input "спам"
click at [681, 360] on button "Зберегти" at bounding box center [676, 370] width 64 height 26
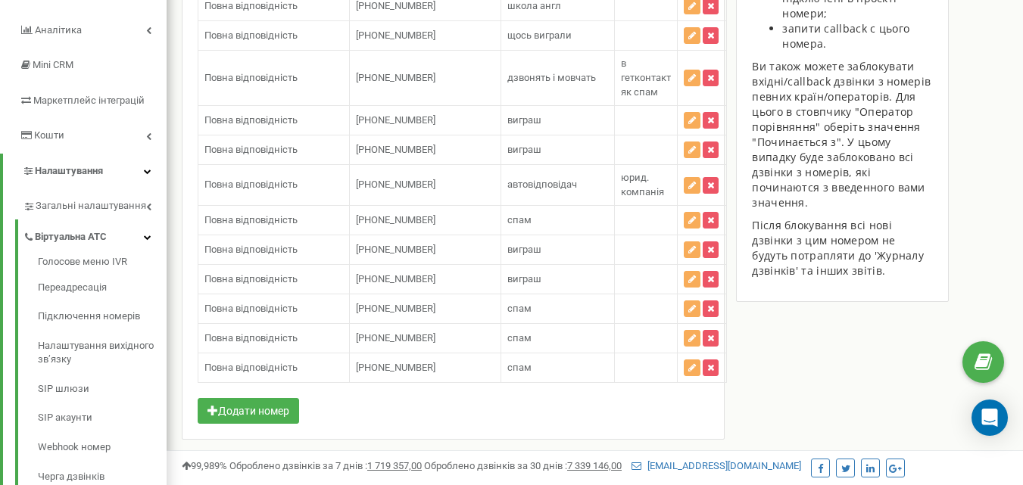
scroll to position [216, 0]
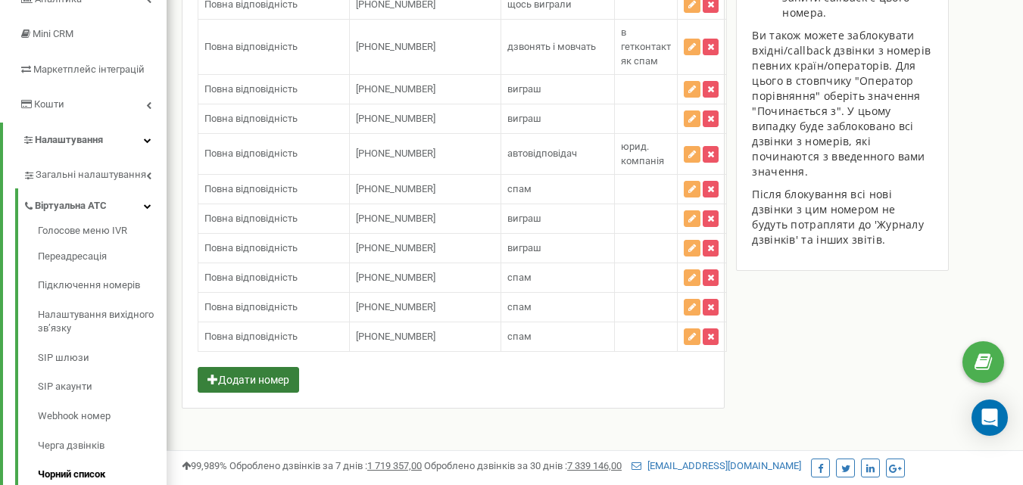
click at [251, 375] on button "Додати номер" at bounding box center [248, 380] width 101 height 26
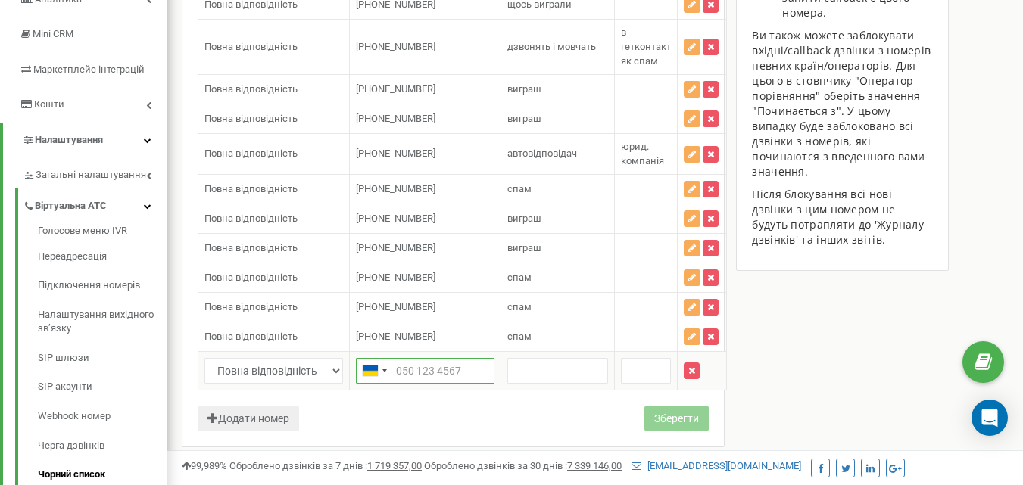
click at [403, 371] on input "text" at bounding box center [425, 371] width 139 height 26
paste input "380734978331"
click at [397, 375] on input "380734978331" at bounding box center [425, 371] width 139 height 26
type input "[PHONE_NUMBER]"
click at [531, 366] on input "text" at bounding box center [557, 371] width 101 height 26
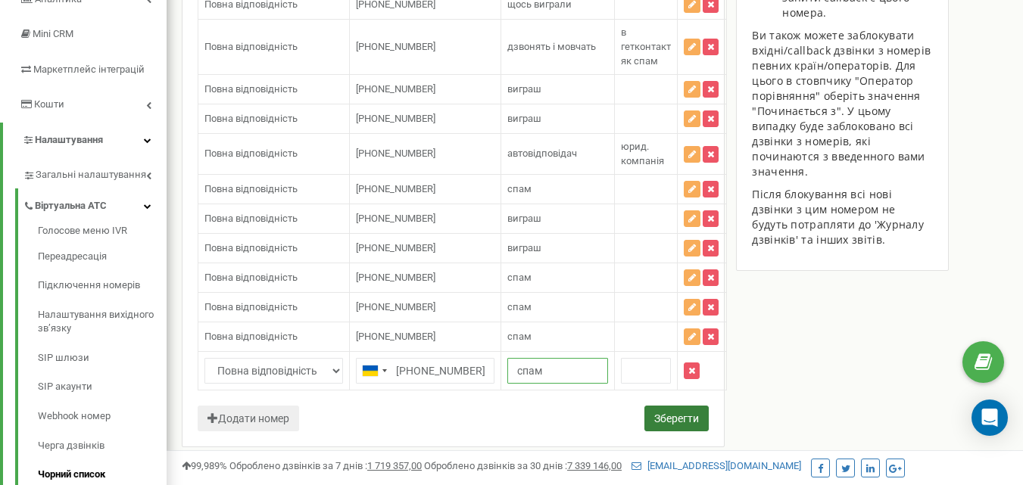
type input "спам"
click at [681, 416] on button "Зберегти" at bounding box center [676, 419] width 64 height 26
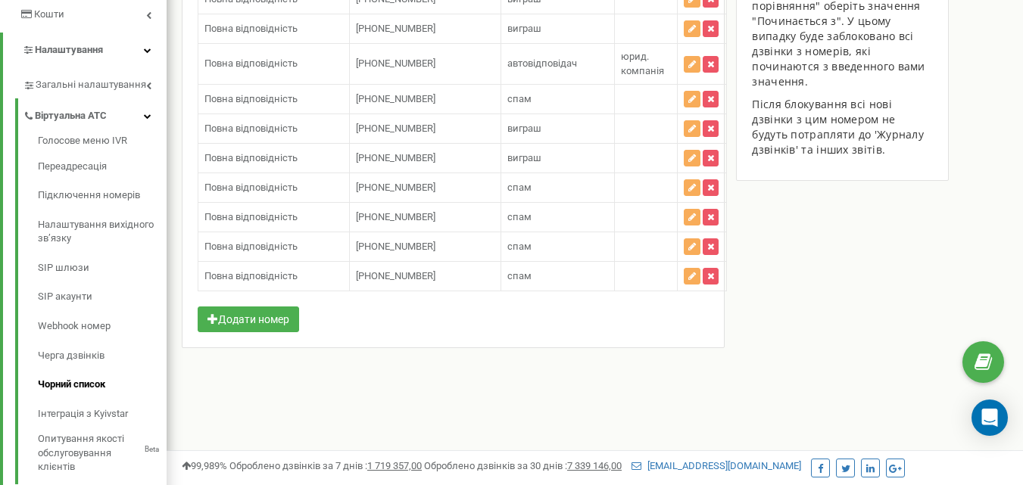
scroll to position [301, 0]
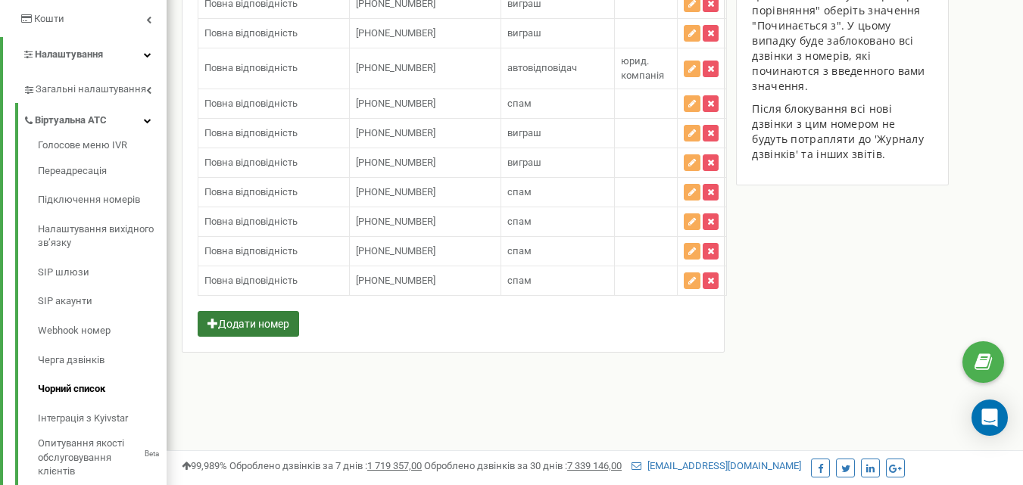
click at [250, 326] on button "Додати номер" at bounding box center [248, 324] width 101 height 26
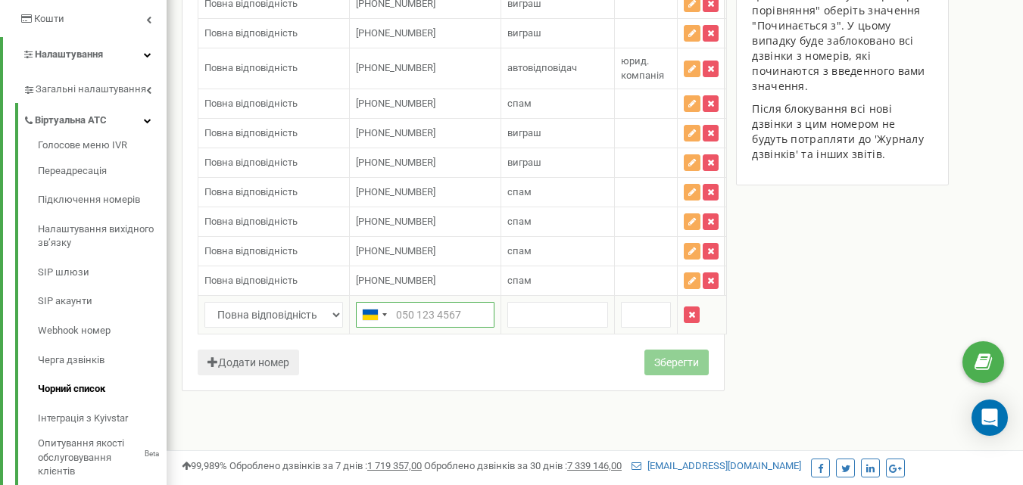
click at [413, 322] on input "text" at bounding box center [425, 315] width 139 height 26
paste input "380443379014"
click at [397, 311] on input "380443379014" at bounding box center [425, 315] width 139 height 26
type input "+380443379014"
click at [527, 310] on input "text" at bounding box center [557, 315] width 101 height 26
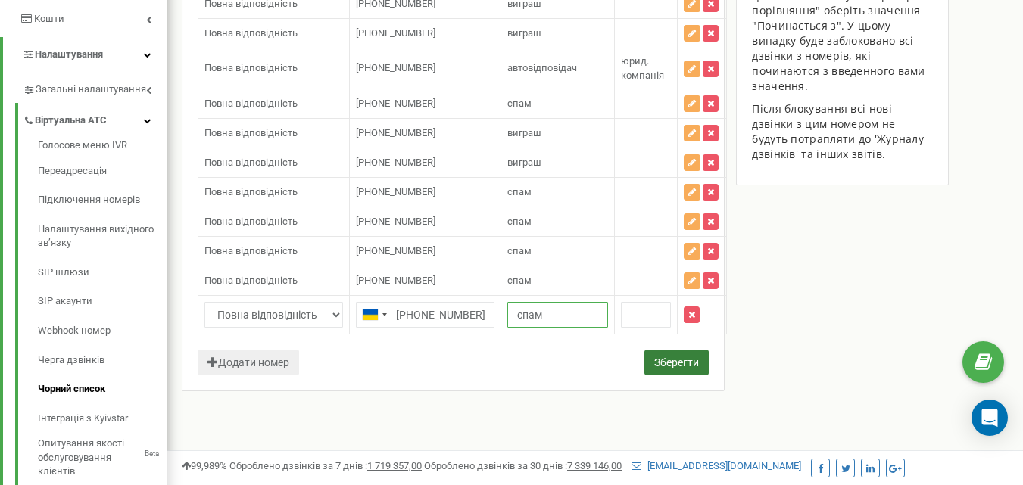
type input "спам"
click at [684, 363] on button "Зберегти" at bounding box center [676, 363] width 64 height 26
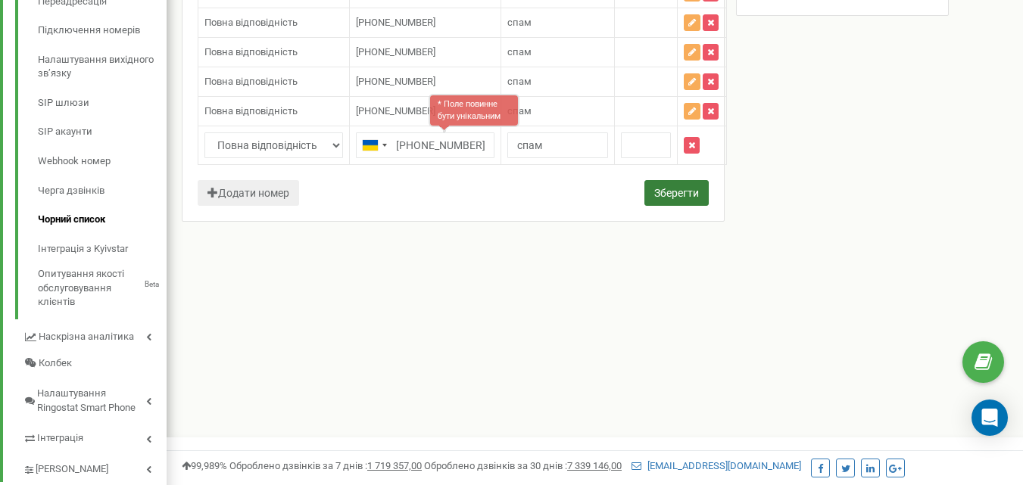
scroll to position [506, 0]
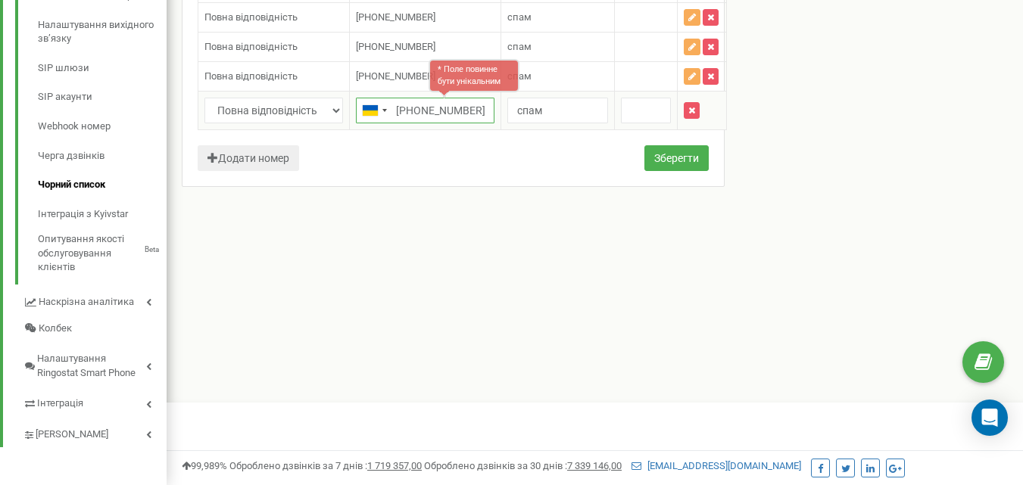
click at [480, 117] on input "+380443379014" at bounding box center [425, 111] width 139 height 26
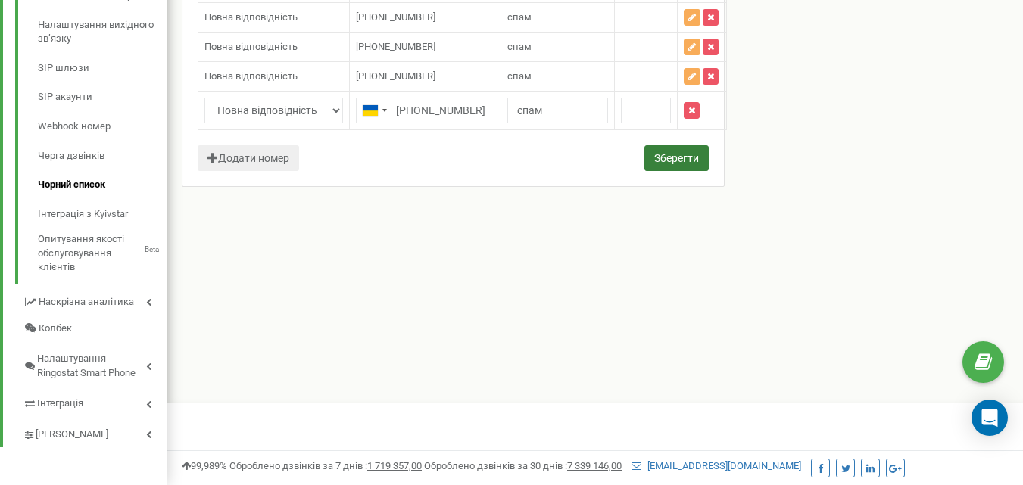
click at [644, 157] on button "Зберегти" at bounding box center [676, 158] width 64 height 26
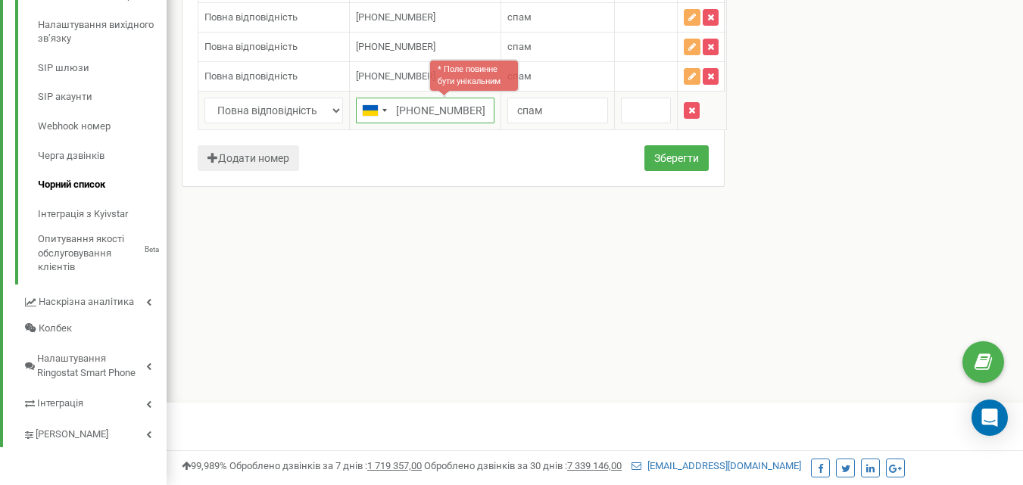
click at [394, 111] on input "+380443379014" at bounding box center [425, 111] width 139 height 26
click at [578, 111] on input "спам" at bounding box center [557, 111] width 101 height 26
click at [472, 110] on input "+380443379014" at bounding box center [425, 111] width 139 height 26
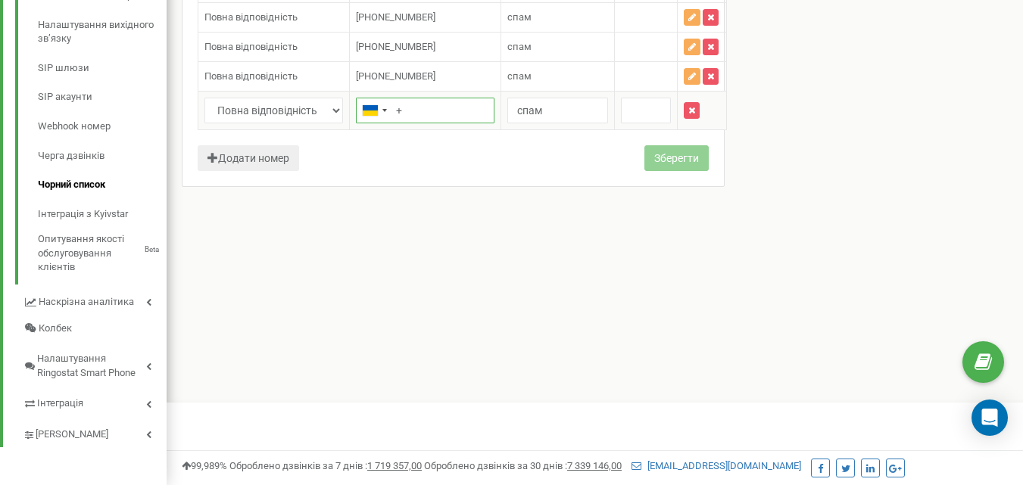
click at [432, 114] on input "+" at bounding box center [425, 111] width 139 height 26
paste input "380734561374"
click at [578, 114] on input "спам" at bounding box center [557, 111] width 101 height 26
click at [468, 109] on input "+380734561374" at bounding box center [425, 111] width 139 height 26
click at [404, 106] on input "+380734561374" at bounding box center [425, 111] width 139 height 26
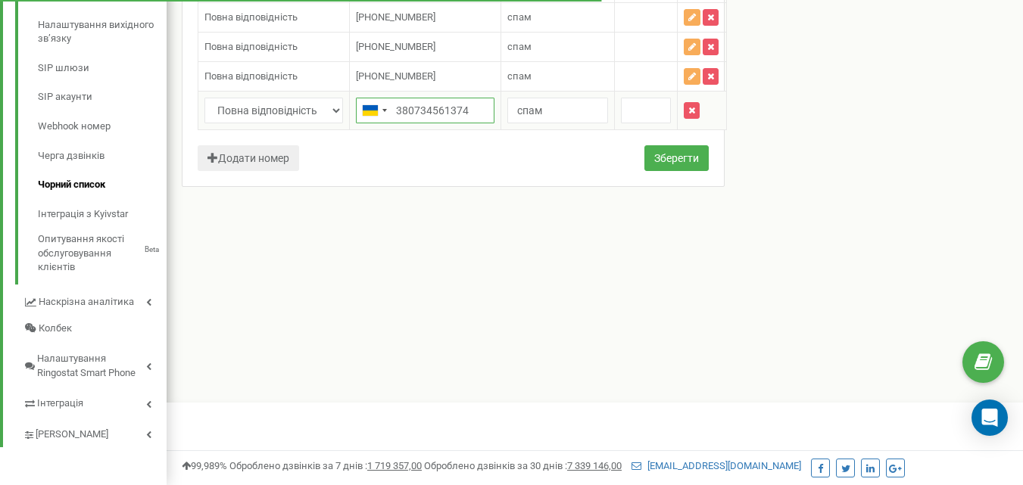
type input "+380734561374"
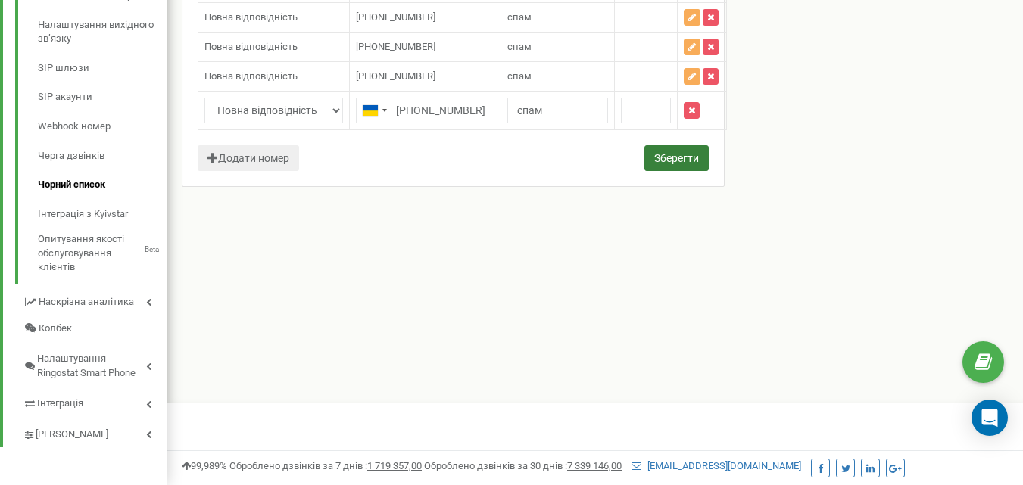
click at [668, 157] on button "Зберегти" at bounding box center [676, 158] width 64 height 26
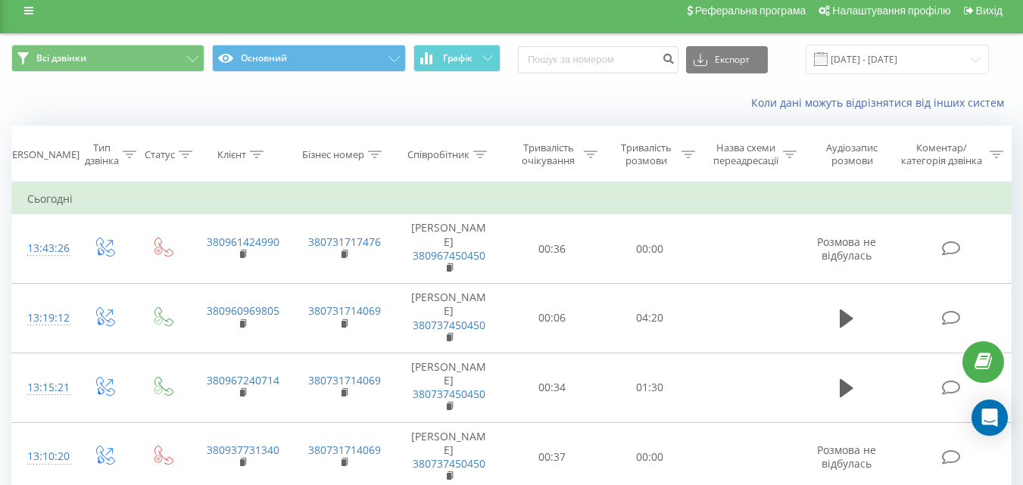
scroll to position [9, 0]
